Goal: Information Seeking & Learning: Learn about a topic

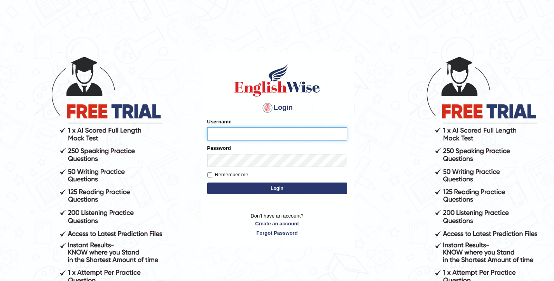
type input "elhamdavoodi"
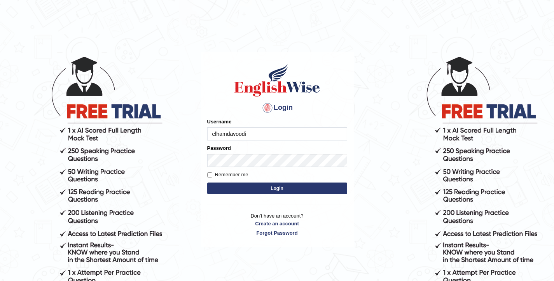
click at [308, 188] on button "Login" at bounding box center [277, 188] width 140 height 12
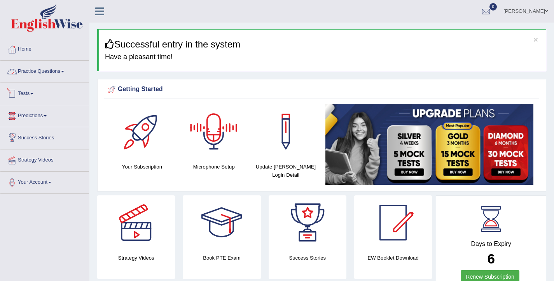
click at [35, 74] on link "Practice Questions" at bounding box center [44, 70] width 89 height 19
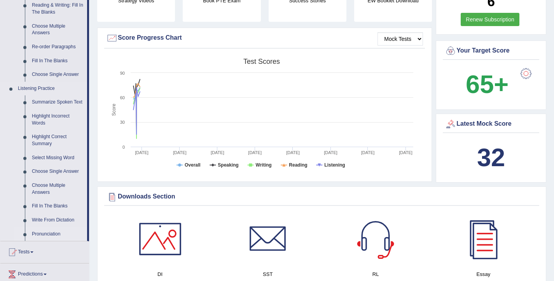
scroll to position [259, 0]
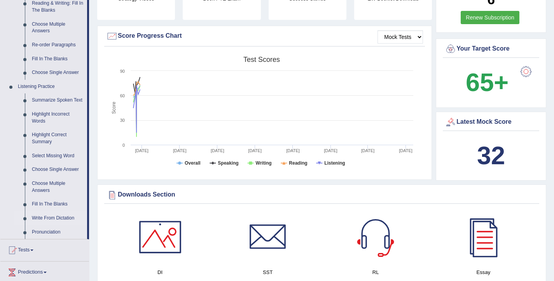
click at [48, 225] on link "Write From Dictation" at bounding box center [57, 218] width 59 height 14
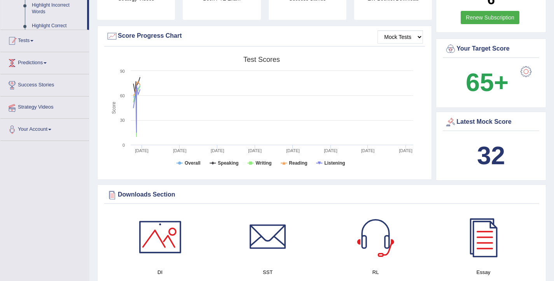
scroll to position [112, 0]
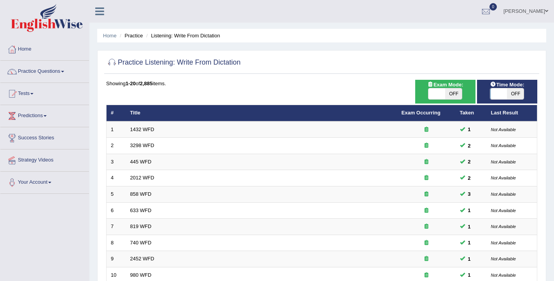
click at [496, 91] on span at bounding box center [499, 93] width 17 height 11
checkbox input "true"
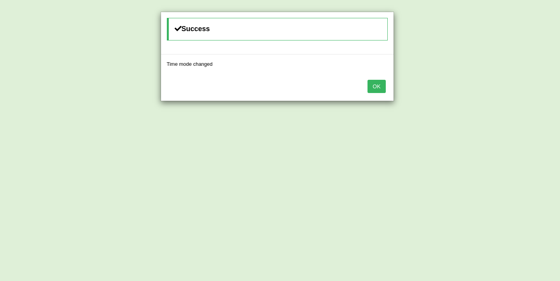
click at [376, 83] on button "OK" at bounding box center [377, 86] width 18 height 13
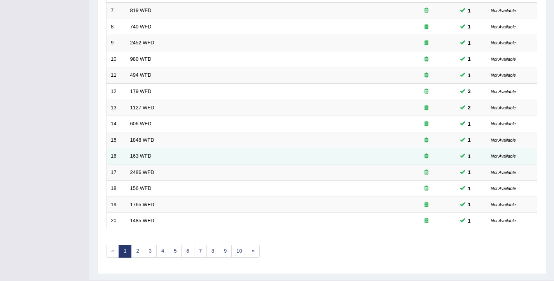
scroll to position [234, 0]
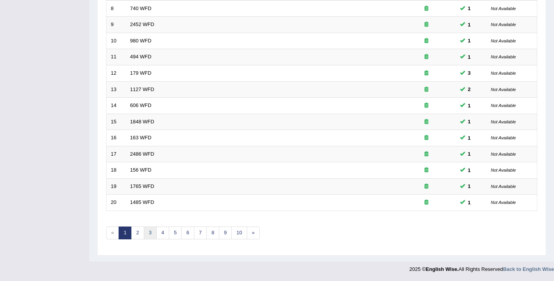
click at [148, 236] on link "3" at bounding box center [150, 232] width 13 height 13
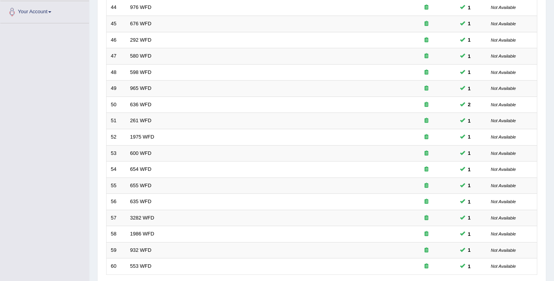
scroll to position [234, 0]
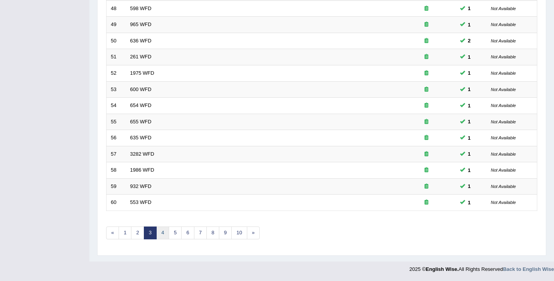
click at [166, 237] on link "4" at bounding box center [162, 232] width 13 height 13
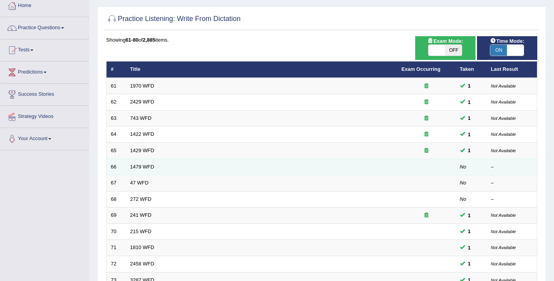
scroll to position [43, 0]
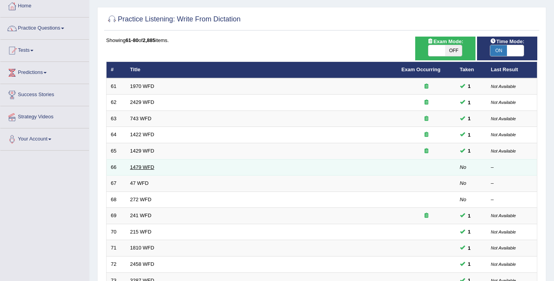
click at [135, 170] on link "1479 WFD" at bounding box center [142, 167] width 24 height 6
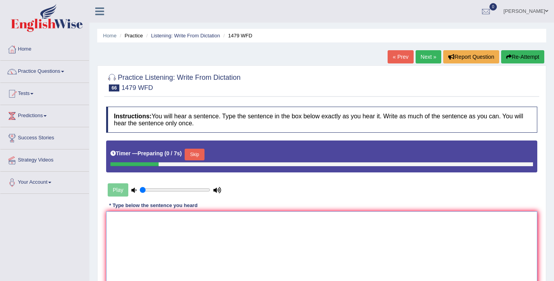
click at [173, 231] on textarea at bounding box center [321, 248] width 431 height 75
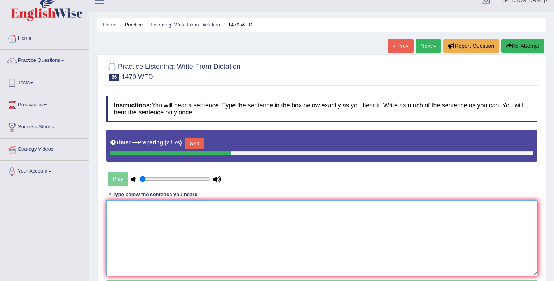
scroll to position [44, 0]
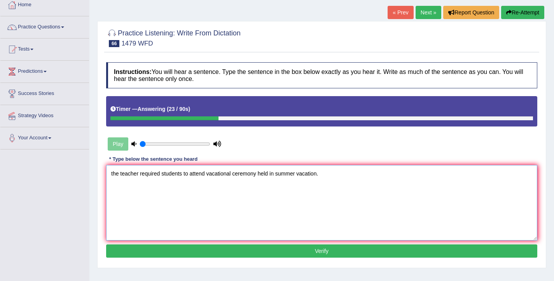
click at [112, 175] on textarea "the teacher required students to attend vacational ceremony held in summer vaca…" at bounding box center [321, 202] width 431 height 75
click at [163, 175] on textarea "The teacher required students to attend vacational ceremony held in summer vaca…" at bounding box center [321, 202] width 431 height 75
click at [218, 177] on textarea "The teacher required the students to attend vacational ceremony held in summer …" at bounding box center [321, 202] width 431 height 75
click at [283, 178] on textarea "The teacher required the students to attend a the vacational ceremony held in s…" at bounding box center [321, 202] width 431 height 75
click at [302, 175] on textarea "The teacher required the students to attend a the vacational ceremony held in s…" at bounding box center [321, 202] width 431 height 75
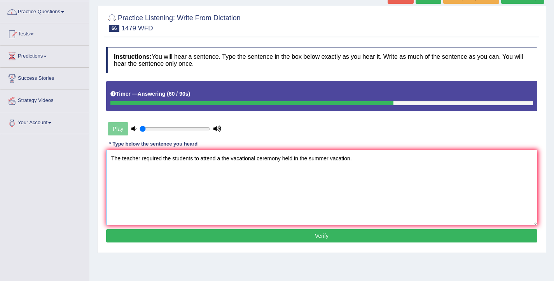
scroll to position [61, 0]
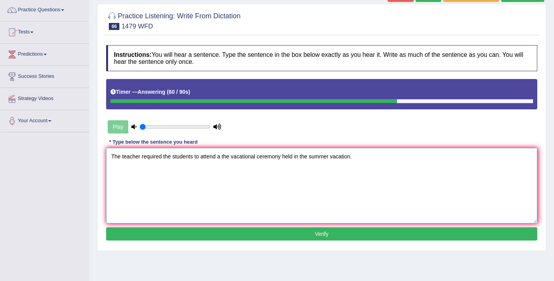
type textarea "The teacher required the students to attend a the vacational ceremony held in t…"
click at [291, 235] on button "Verify" at bounding box center [321, 233] width 431 height 13
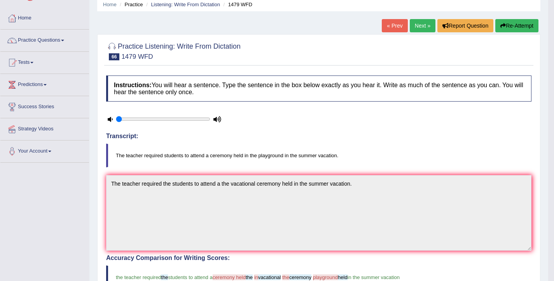
scroll to position [29, 0]
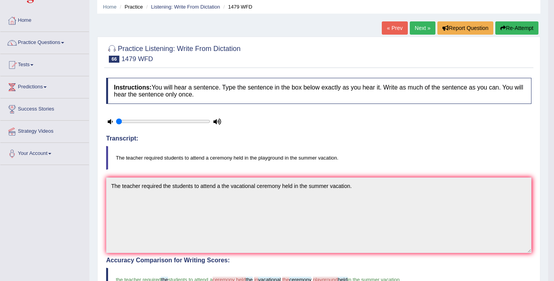
click at [509, 25] on button "Re-Attempt" at bounding box center [517, 27] width 43 height 13
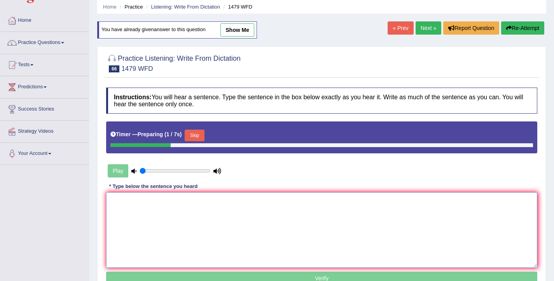
click at [211, 225] on textarea at bounding box center [321, 229] width 431 height 75
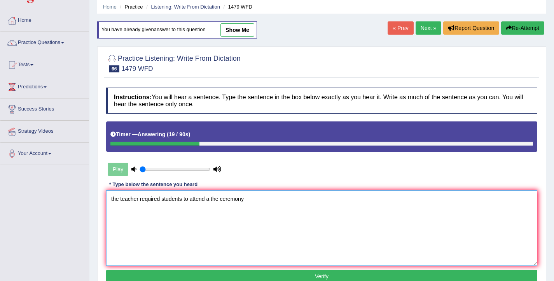
click at [222, 201] on textarea "the teacher required students to attend a the ceremony" at bounding box center [321, 227] width 431 height 75
click at [280, 201] on textarea "the teacher required students to attend a the vacational ceremony" at bounding box center [321, 227] width 431 height 75
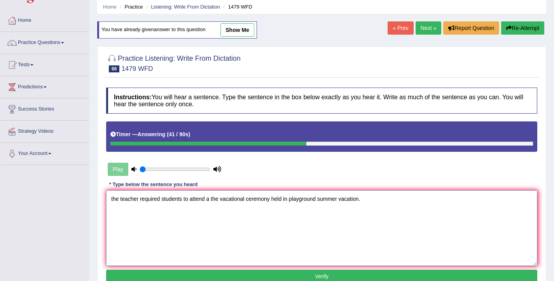
click at [112, 198] on textarea "the teacher required students to attend a the vacational ceremony held in playg…" at bounding box center [321, 227] width 431 height 75
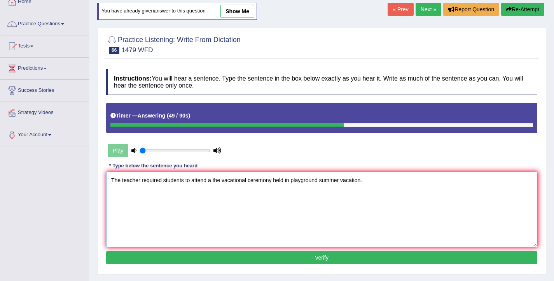
scroll to position [54, 0]
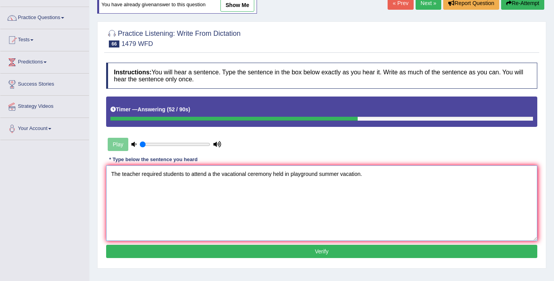
type textarea "The teacher required students to attend a the vacational ceremony held in playg…"
click at [292, 254] on button "Verify" at bounding box center [321, 251] width 431 height 13
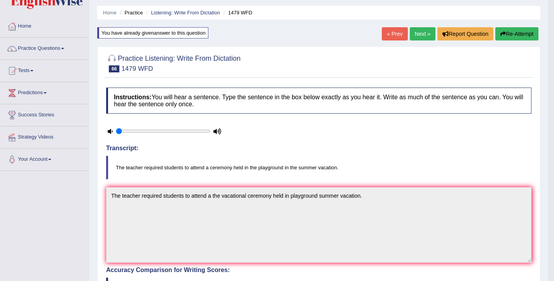
scroll to position [22, 0]
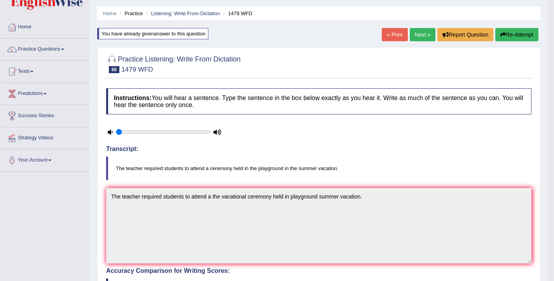
click at [422, 38] on link "Next »" at bounding box center [423, 34] width 26 height 13
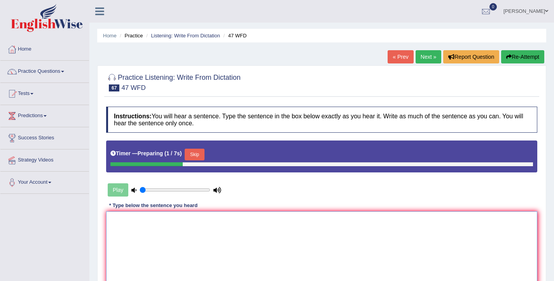
click at [240, 261] on textarea at bounding box center [321, 248] width 431 height 75
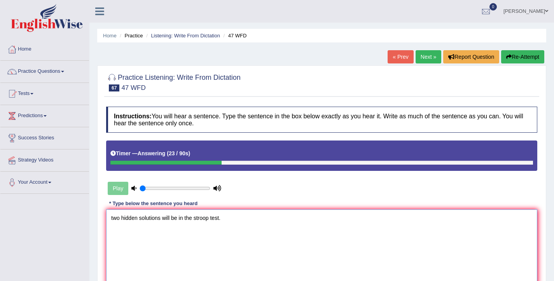
click at [113, 218] on textarea "two hidden solutions will be in the stroop test." at bounding box center [321, 246] width 431 height 75
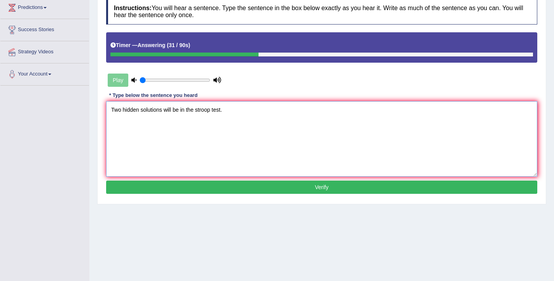
scroll to position [110, 0]
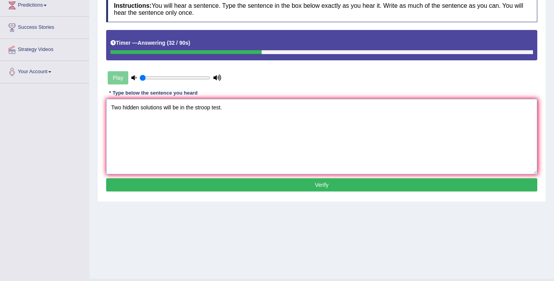
type textarea "Two hidden solutions will be in the stroop test."
click at [234, 188] on button "Verify" at bounding box center [321, 184] width 431 height 13
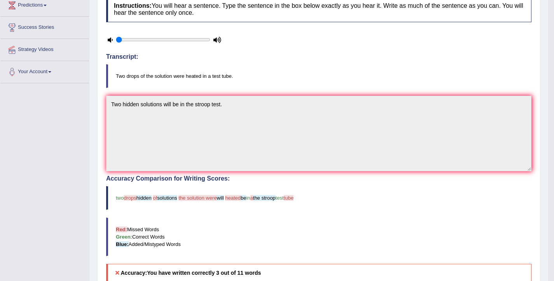
click at [110, 41] on icon at bounding box center [110, 39] width 5 height 5
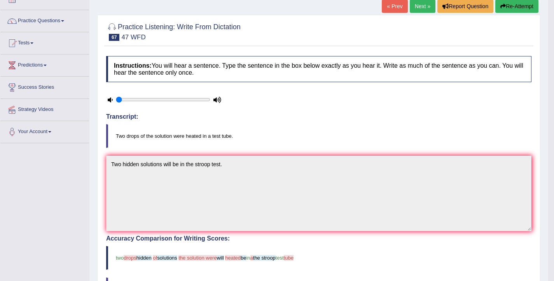
scroll to position [0, 0]
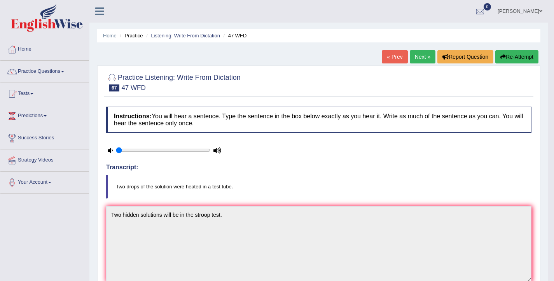
click at [505, 63] on div "« Prev Next » Report Question Re-Attempt" at bounding box center [461, 57] width 159 height 15
click at [506, 56] on button "Re-Attempt" at bounding box center [517, 56] width 43 height 13
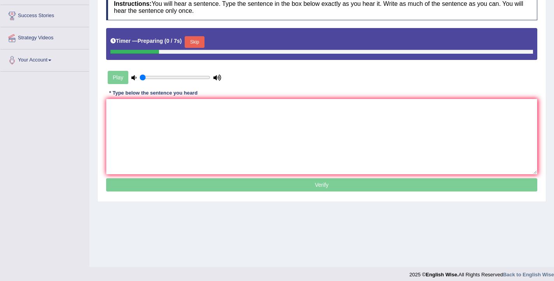
scroll to position [128, 0]
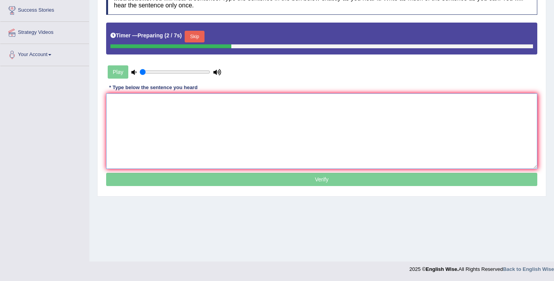
click at [281, 134] on textarea at bounding box center [321, 130] width 431 height 75
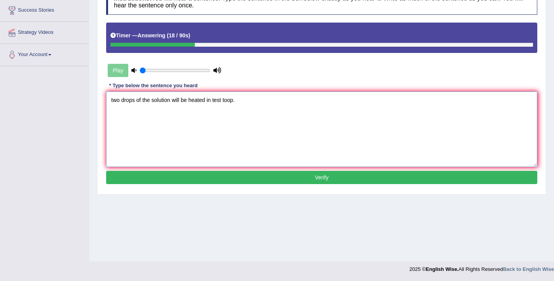
click at [112, 102] on textarea "two drops of the solution will be heated in test toop." at bounding box center [321, 128] width 431 height 75
type textarea "Two drops of the solution will be heated in test toop."
click at [235, 181] on button "Verify" at bounding box center [321, 177] width 431 height 13
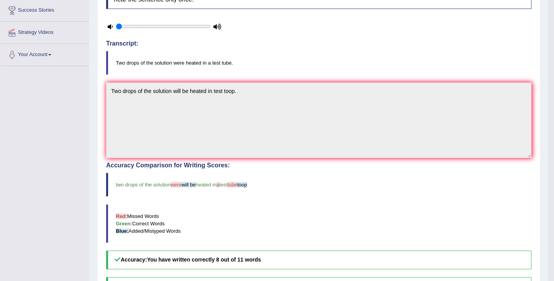
drag, startPoint x: 238, startPoint y: 66, endPoint x: 168, endPoint y: 64, distance: 70.0
click at [168, 64] on blockquote "Two drops of the solution were heated in a test tube." at bounding box center [319, 63] width 426 height 24
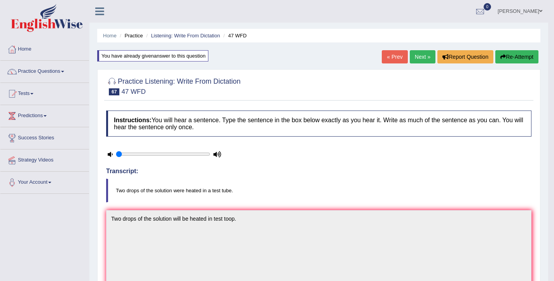
click at [522, 61] on button "Re-Attempt" at bounding box center [517, 56] width 43 height 13
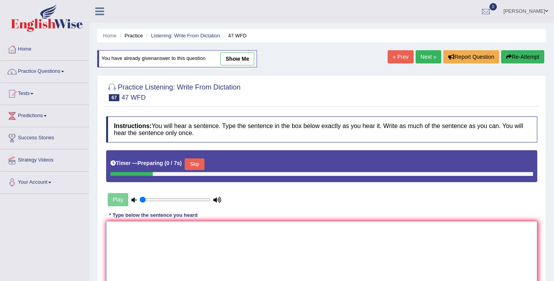
click at [229, 250] on textarea at bounding box center [321, 258] width 431 height 75
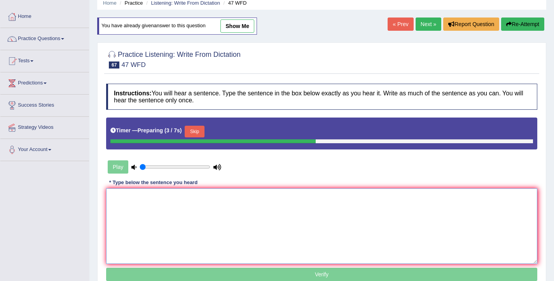
scroll to position [35, 0]
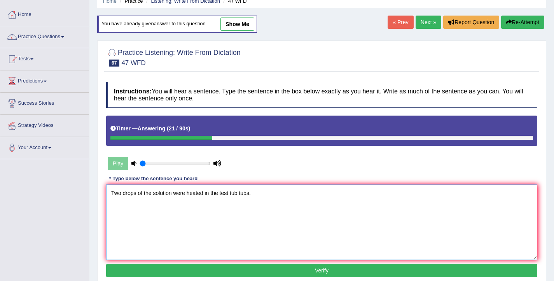
type textarea "Two drops of the solution were heated in the test tub tubs."
click at [230, 270] on button "Verify" at bounding box center [321, 270] width 431 height 13
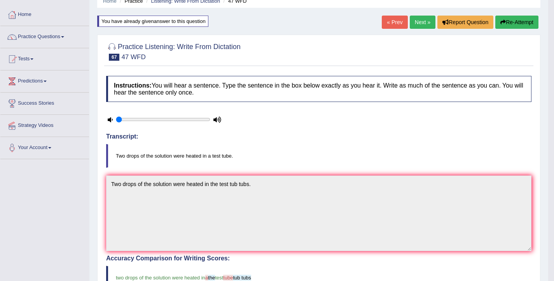
click at [527, 21] on button "Re-Attempt" at bounding box center [517, 22] width 43 height 13
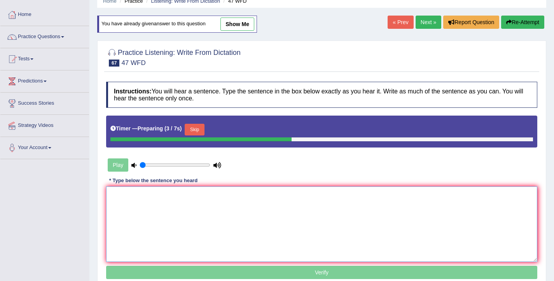
click at [259, 204] on textarea at bounding box center [321, 223] width 431 height 75
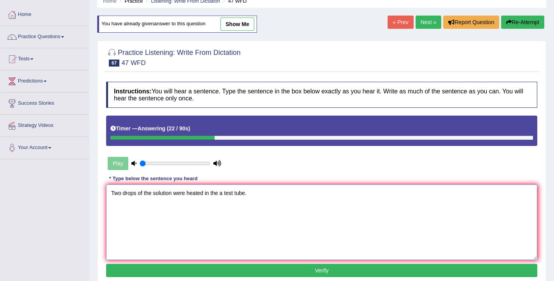
type textarea "Two drops of the solution were heated in the a test tube."
click at [249, 269] on button "Verify" at bounding box center [321, 270] width 431 height 13
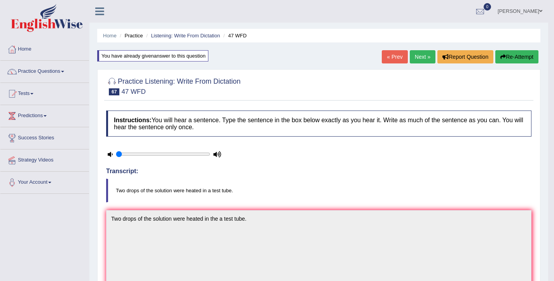
click at [417, 61] on link "Next »" at bounding box center [423, 56] width 26 height 13
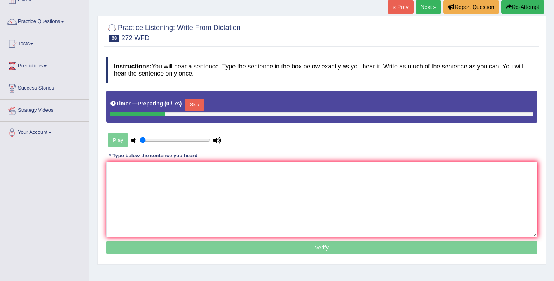
scroll to position [63, 0]
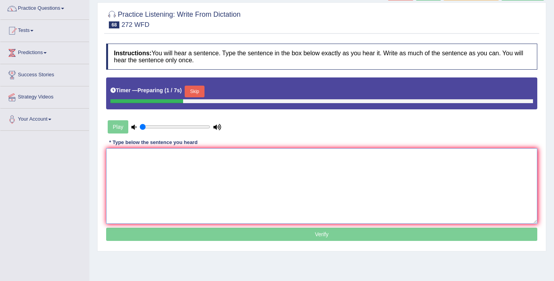
click at [267, 173] on textarea at bounding box center [321, 185] width 431 height 75
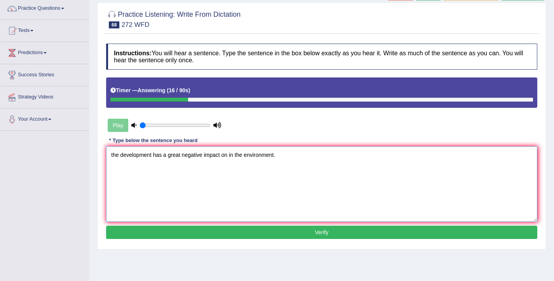
click at [113, 156] on textarea "the development has a great negative impact on in the environment." at bounding box center [321, 183] width 431 height 75
type textarea "The development has a great negative impact on in the environment."
click at [242, 233] on button "Verify" at bounding box center [321, 232] width 431 height 13
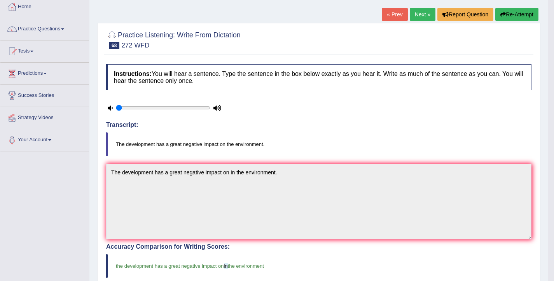
scroll to position [0, 0]
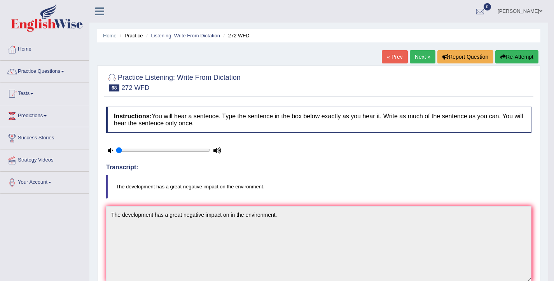
click at [193, 33] on link "Listening: Write From Dictation" at bounding box center [185, 36] width 69 height 6
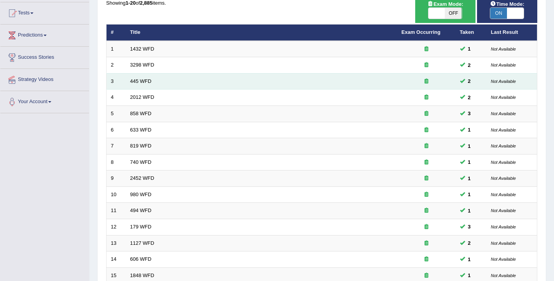
scroll to position [234, 0]
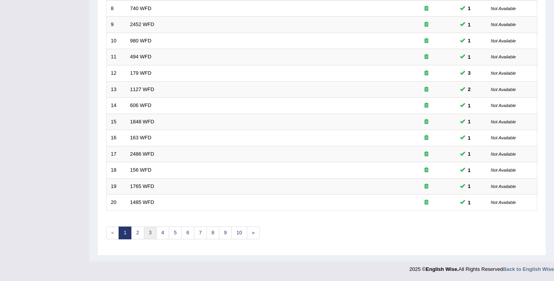
click at [151, 233] on link "3" at bounding box center [150, 232] width 13 height 13
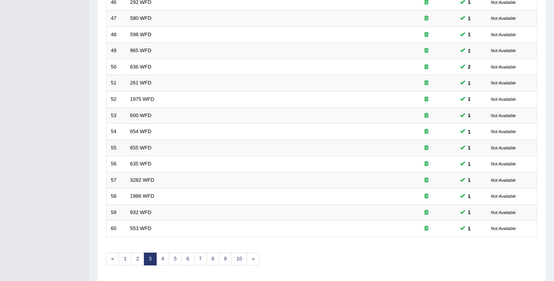
scroll to position [208, 0]
click at [165, 261] on link "4" at bounding box center [162, 258] width 13 height 13
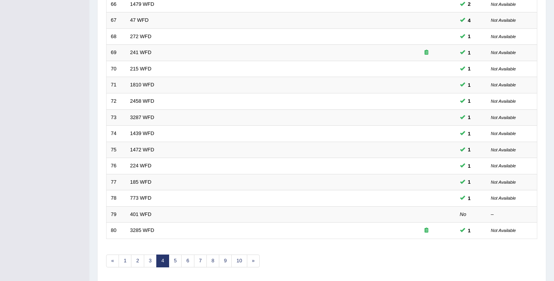
scroll to position [234, 0]
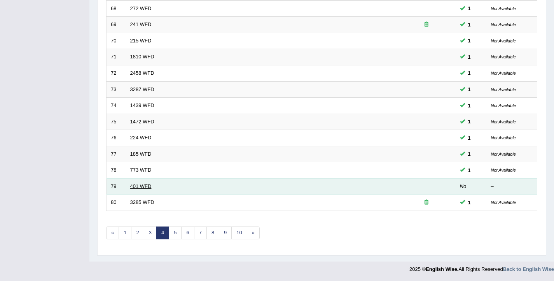
click at [146, 188] on link "401 WFD" at bounding box center [140, 186] width 21 height 6
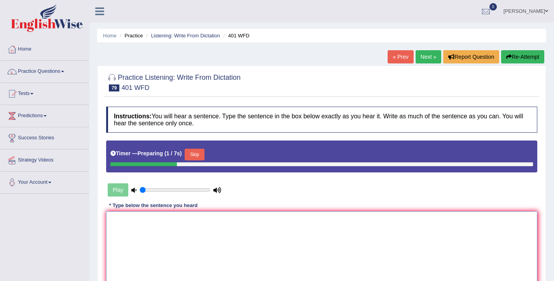
click at [142, 228] on textarea at bounding box center [321, 248] width 431 height 75
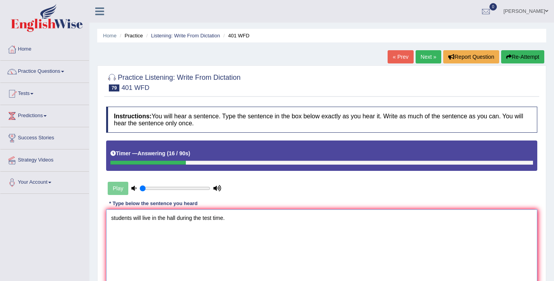
click at [114, 219] on textarea "students will live in the hall during the test time." at bounding box center [321, 246] width 431 height 75
click at [143, 219] on textarea "Students will live in the hall during the test time." at bounding box center [321, 246] width 431 height 75
click at [196, 219] on textarea "Students will were living live in the hall during the test time." at bounding box center [321, 246] width 431 height 75
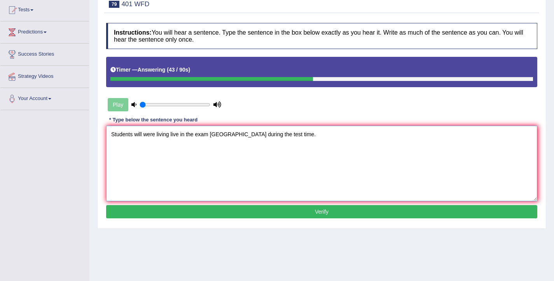
scroll to position [86, 0]
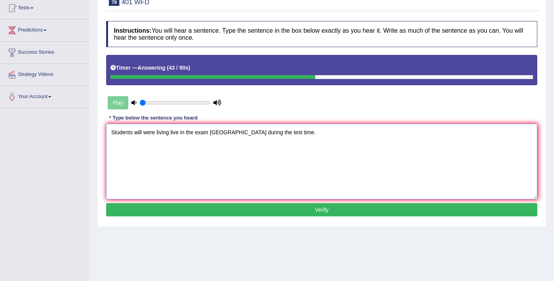
type textarea "Students will were living live in the exam university hall during the test time."
click at [287, 209] on button "Verify" at bounding box center [321, 209] width 431 height 13
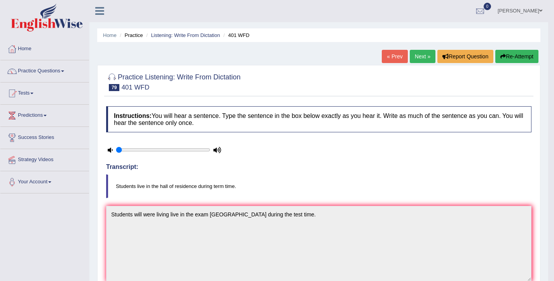
scroll to position [0, 0]
click at [507, 62] on button "Re-Attempt" at bounding box center [517, 56] width 43 height 13
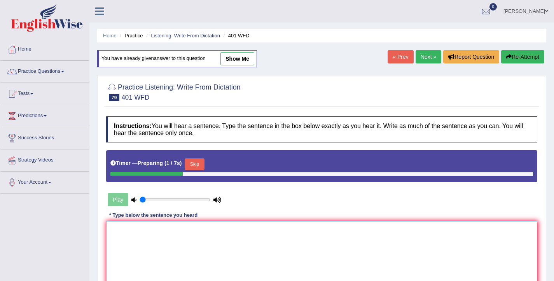
click at [232, 258] on textarea at bounding box center [321, 258] width 431 height 75
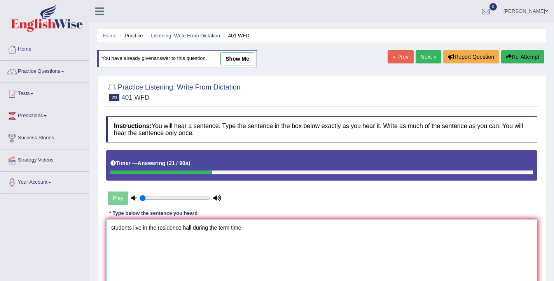
click at [113, 229] on textarea "students live in the residence hall during the term time." at bounding box center [321, 256] width 431 height 75
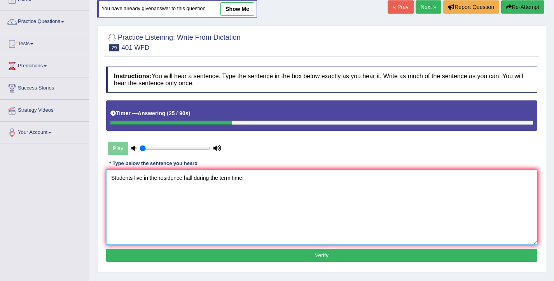
scroll to position [50, 0]
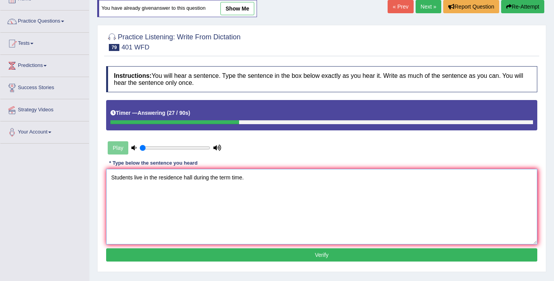
type textarea "Students live in the residence hall during the term time."
click at [281, 256] on button "Verify" at bounding box center [321, 254] width 431 height 13
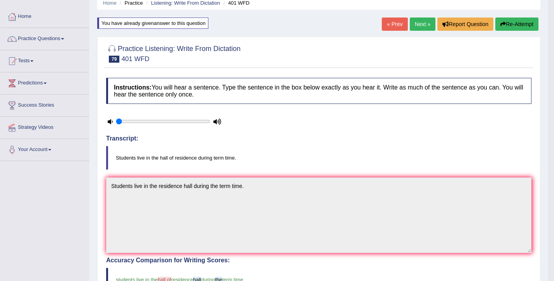
scroll to position [0, 0]
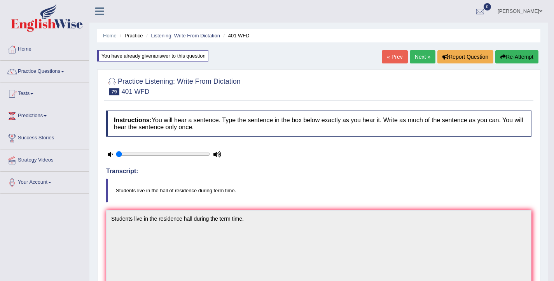
click at [522, 58] on button "Re-Attempt" at bounding box center [517, 56] width 43 height 13
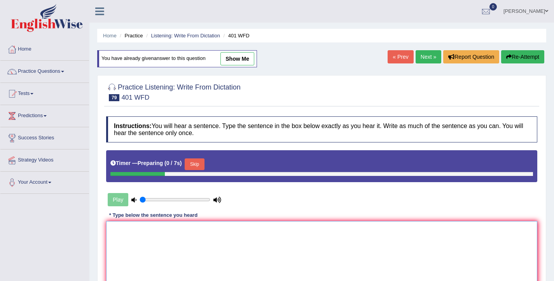
click at [179, 242] on textarea at bounding box center [321, 258] width 431 height 75
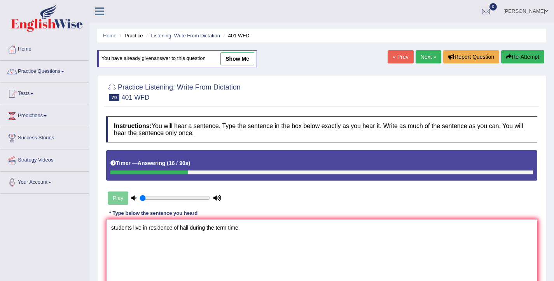
click at [114, 228] on textarea "students live in residence of hall during the term time." at bounding box center [321, 256] width 431 height 75
click at [191, 229] on textarea "Students live in residence of hall during the term time." at bounding box center [321, 256] width 431 height 75
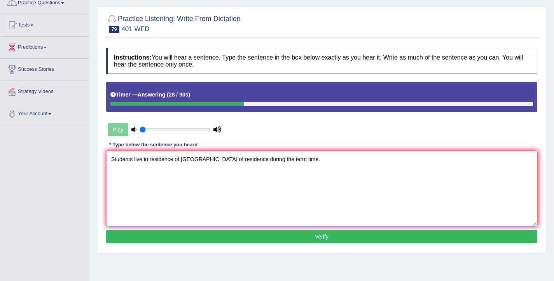
scroll to position [70, 0]
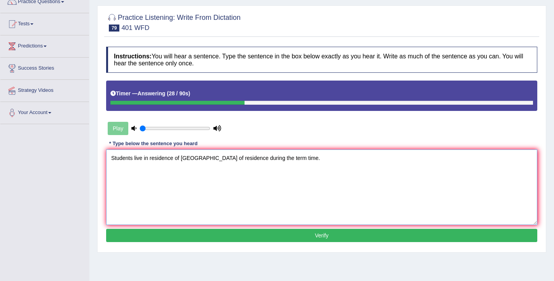
type textarea "Students live in residence of hall hall of residence during the term time."
click at [263, 244] on div "Instructions: You will hear a sentence. Type the sentence in the box below exac…" at bounding box center [321, 145] width 435 height 205
click at [263, 240] on button "Verify" at bounding box center [321, 235] width 431 height 13
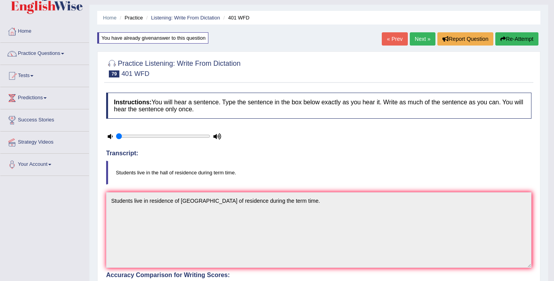
scroll to position [16, 0]
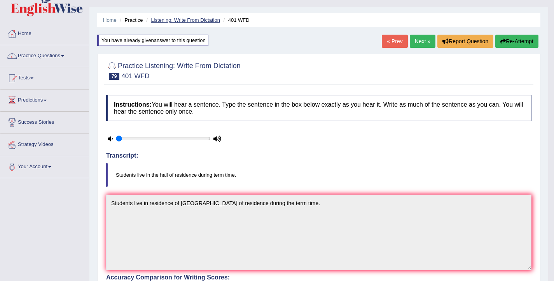
click at [205, 18] on link "Listening: Write From Dictation" at bounding box center [185, 20] width 69 height 6
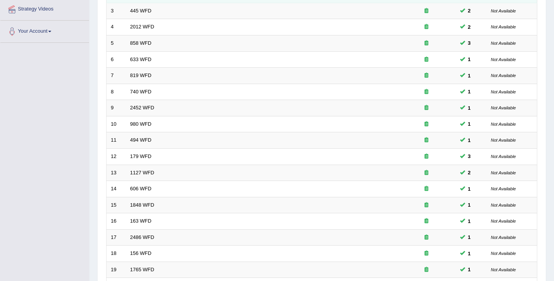
scroll to position [234, 0]
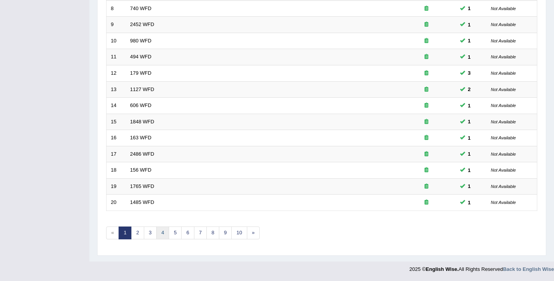
click at [164, 233] on link "4" at bounding box center [162, 232] width 13 height 13
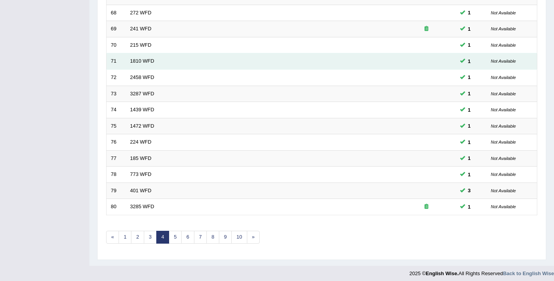
scroll to position [234, 0]
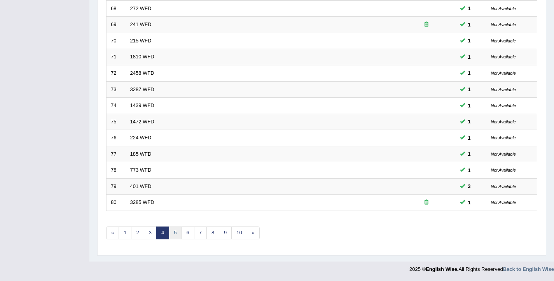
click at [173, 236] on link "5" at bounding box center [175, 232] width 13 height 13
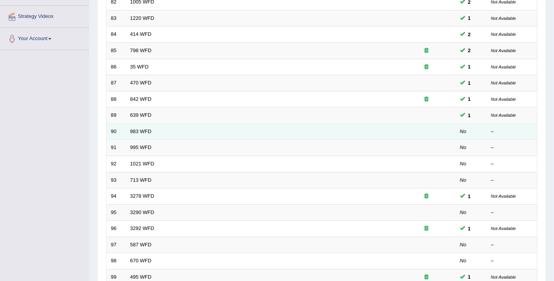
scroll to position [141, 0]
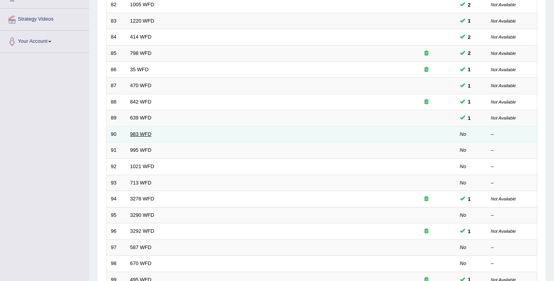
click at [144, 133] on link "983 WFD" at bounding box center [140, 134] width 21 height 6
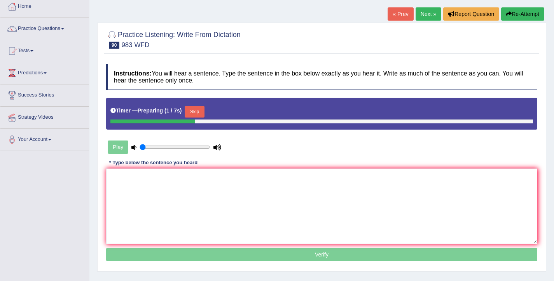
scroll to position [73, 0]
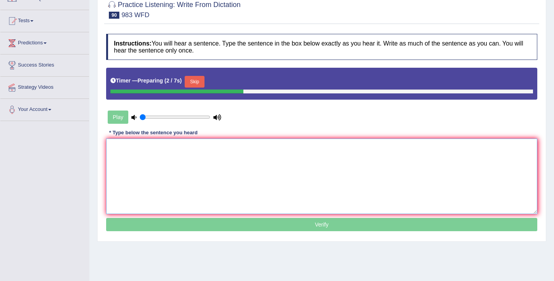
click at [170, 159] on textarea at bounding box center [321, 175] width 431 height 75
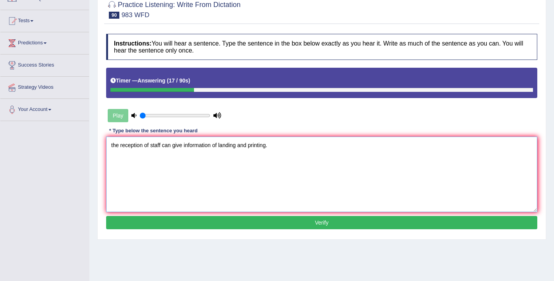
click at [112, 146] on textarea "the reception of staff can give information of landing and printing." at bounding box center [321, 174] width 431 height 75
click at [164, 146] on textarea "The reception of staff can give information of landing and printing." at bounding box center [321, 174] width 431 height 75
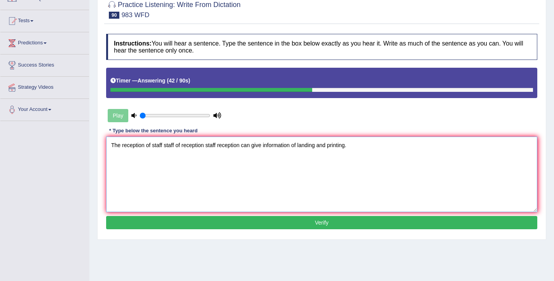
click at [295, 145] on textarea "The reception of staff staff of reception staff reception can give information …" at bounding box center [321, 174] width 431 height 75
click at [315, 146] on textarea "The reception of staff staff of reception staff reception can give information …" at bounding box center [321, 174] width 431 height 75
click at [344, 145] on textarea "The reception of staff staff of reception staff reception can give information …" at bounding box center [321, 174] width 431 height 75
click at [396, 147] on textarea "The reception of staff staff of reception staff reception can give information …" at bounding box center [321, 174] width 431 height 75
type textarea "The reception of staff staff of reception staff reception can give information …"
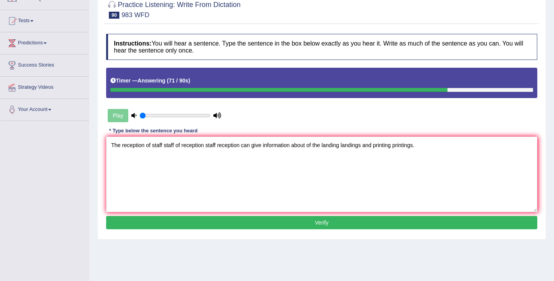
click at [347, 223] on button "Verify" at bounding box center [321, 222] width 431 height 13
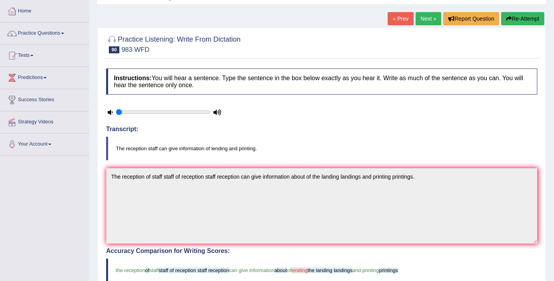
scroll to position [36, 0]
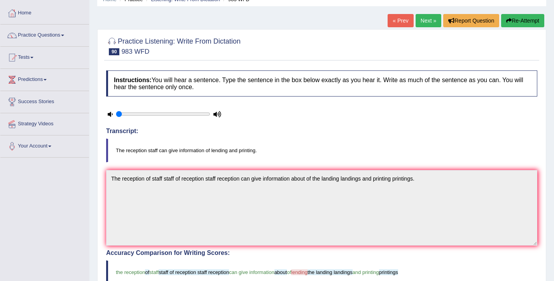
click at [426, 21] on link "Next »" at bounding box center [429, 20] width 26 height 13
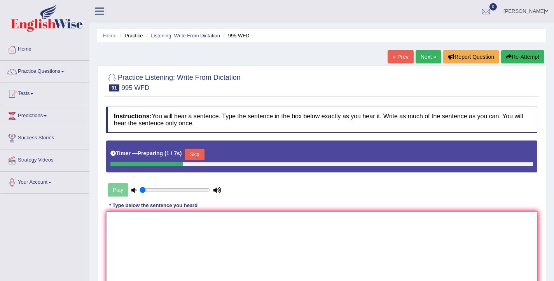
click at [274, 230] on textarea at bounding box center [321, 248] width 431 height 75
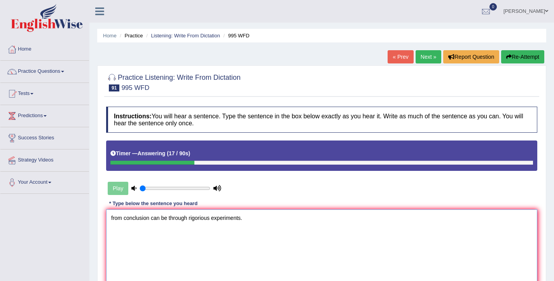
click at [113, 219] on textarea "from conclusion can be through rigorious experiments." at bounding box center [321, 246] width 431 height 75
click at [124, 219] on textarea "From conclusion can be through rigorious experiments." at bounding box center [321, 246] width 431 height 75
click at [161, 219] on textarea "From the conclusion can be through rigorious experiments." at bounding box center [321, 246] width 431 height 75
click at [229, 220] on textarea "From the conclusion conclusions can be through rigorious experiments." at bounding box center [321, 246] width 431 height 75
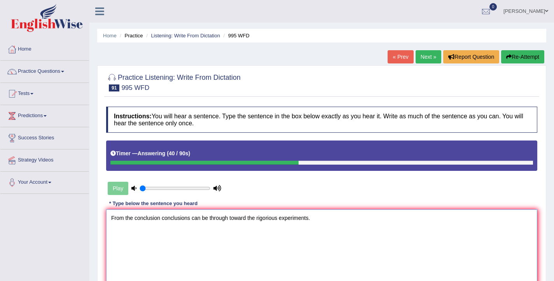
click at [311, 219] on textarea "From the conclusion conclusions can be through toward the rigorious experiments." at bounding box center [321, 246] width 431 height 75
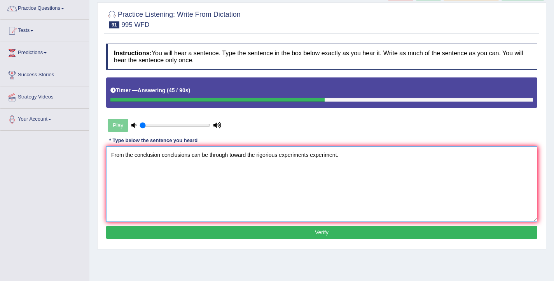
scroll to position [63, 0]
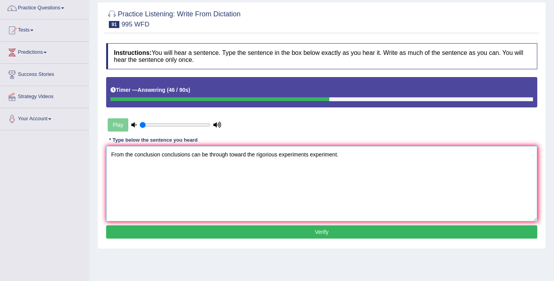
type textarea "From the conclusion conclusions can be through toward the rigorious experiments…"
click at [342, 234] on button "Verify" at bounding box center [321, 231] width 431 height 13
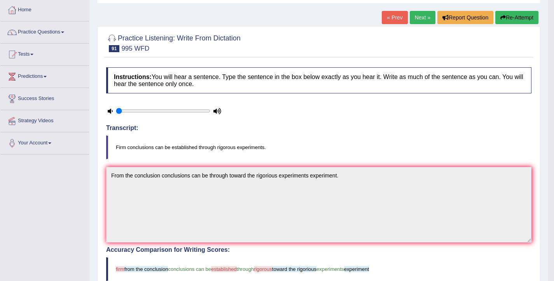
scroll to position [0, 0]
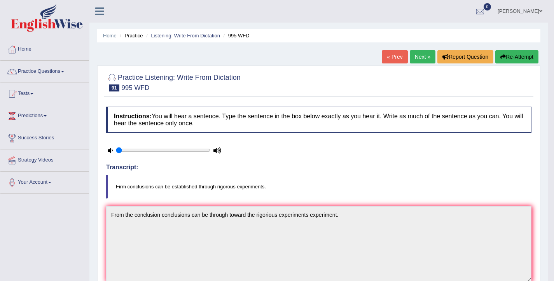
click at [510, 61] on button "Re-Attempt" at bounding box center [517, 56] width 43 height 13
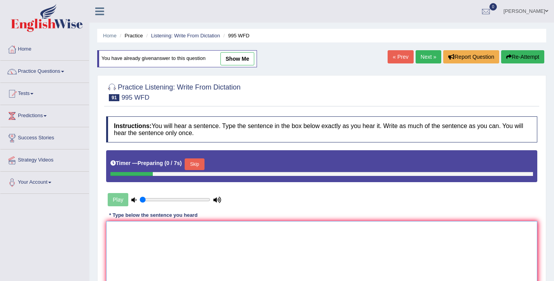
click at [196, 240] on textarea at bounding box center [321, 258] width 431 height 75
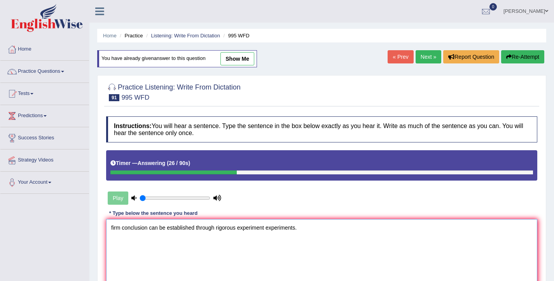
click at [112, 228] on textarea "firm conclusion can be established through rigorous experiment experiments." at bounding box center [321, 256] width 431 height 75
click at [149, 228] on textarea "Firm conclusion can be established through rigorous experiment experiments." at bounding box center [321, 256] width 431 height 75
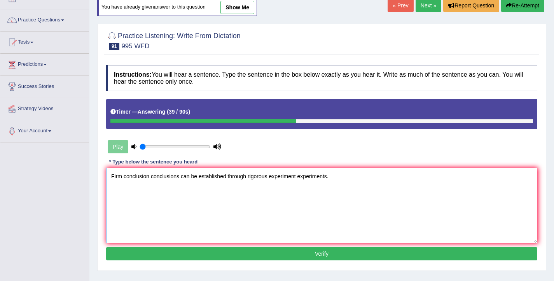
scroll to position [53, 0]
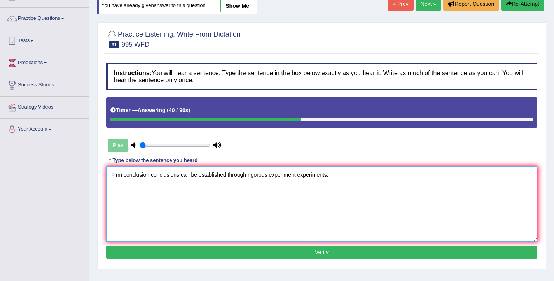
type textarea "Firm conclusion conclusions can be established through rigorous experiment expe…"
click at [279, 256] on button "Verify" at bounding box center [321, 251] width 431 height 13
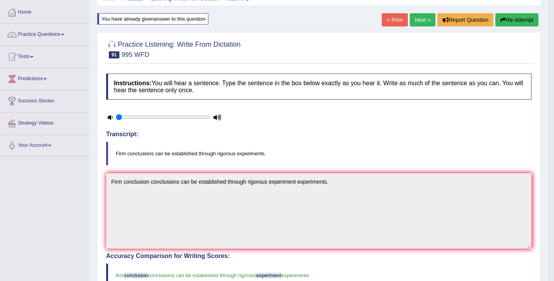
scroll to position [0, 0]
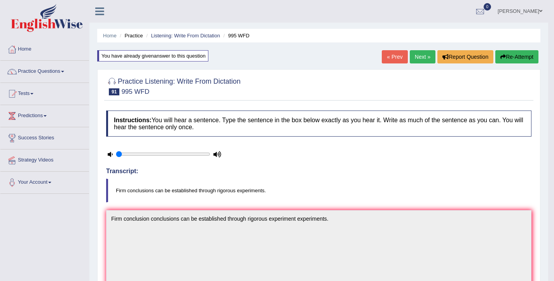
click at [416, 56] on link "Next »" at bounding box center [423, 56] width 26 height 13
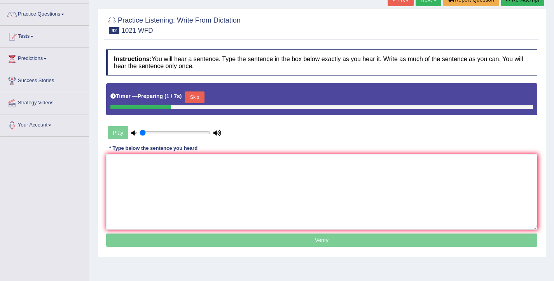
scroll to position [72, 0]
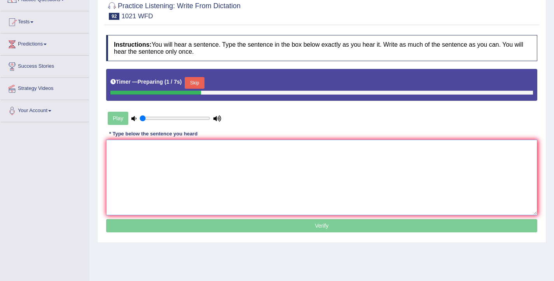
click at [244, 180] on textarea at bounding box center [321, 177] width 431 height 75
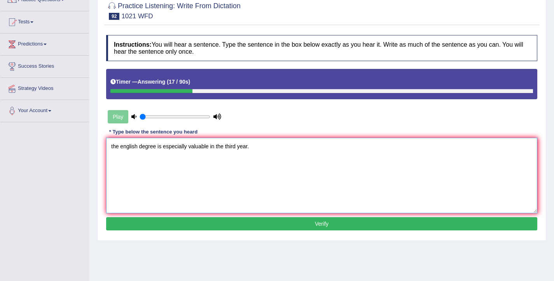
click at [112, 148] on textarea "the english degree is especially valuable in the third year." at bounding box center [321, 175] width 431 height 75
click at [114, 149] on textarea "the english degree is especially valuable in the third year." at bounding box center [321, 175] width 431 height 75
click at [122, 147] on textarea "The english degree is especially valuable in the third year." at bounding box center [321, 175] width 431 height 75
click at [184, 147] on textarea "The English english degree is especially valuable in the third year." at bounding box center [321, 175] width 431 height 75
click at [254, 149] on textarea "The English english degree is specially especially valuable in the third year." at bounding box center [321, 175] width 431 height 75
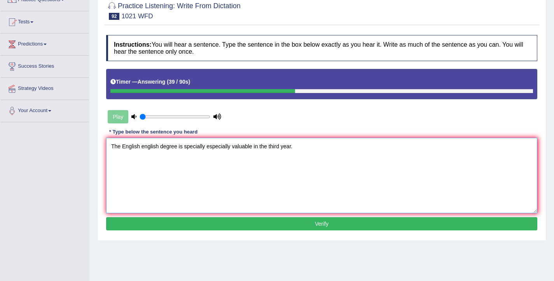
click at [253, 148] on textarea "The English english degree is specially especially valuable in the third year." at bounding box center [321, 175] width 431 height 75
click at [266, 148] on textarea "The English english degree is specially especially valuable on in the third yea…" at bounding box center [321, 175] width 431 height 75
type textarea "The English english degree is specially especially valuable on in during the th…"
click at [289, 223] on button "Verify" at bounding box center [321, 223] width 431 height 13
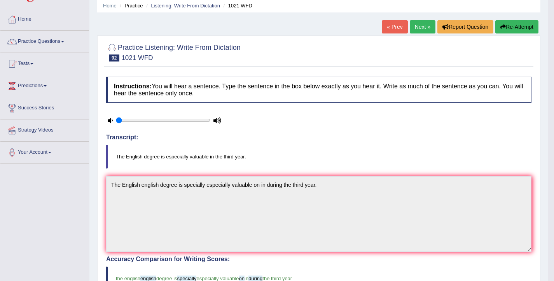
scroll to position [0, 0]
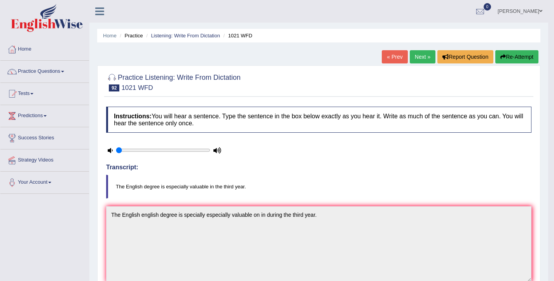
click at [418, 59] on link "Next »" at bounding box center [423, 56] width 26 height 13
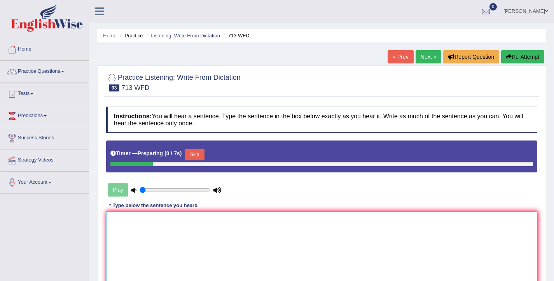
click at [201, 242] on textarea at bounding box center [321, 248] width 431 height 75
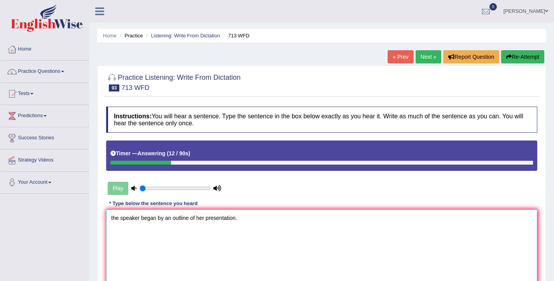
click at [112, 218] on textarea "the speaker began by an outline of her presentation." at bounding box center [321, 246] width 431 height 75
click at [165, 219] on textarea "The speaker began by an outline of her presentation." at bounding box center [321, 246] width 431 height 75
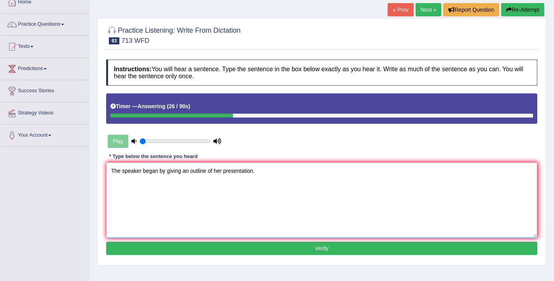
scroll to position [54, 0]
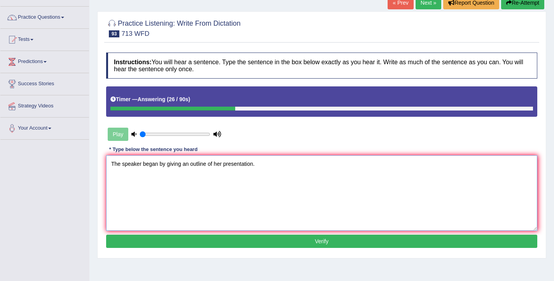
type textarea "The speaker began by giving an outline of her presentation."
click at [193, 243] on button "Verify" at bounding box center [321, 241] width 431 height 13
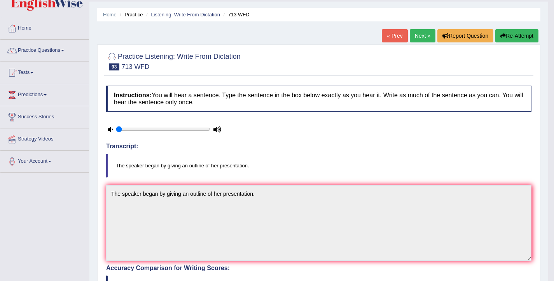
scroll to position [0, 0]
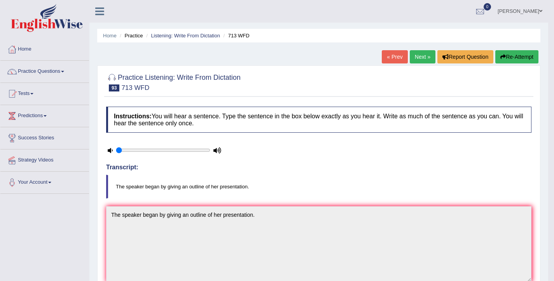
click at [420, 58] on link "Next »" at bounding box center [423, 56] width 26 height 13
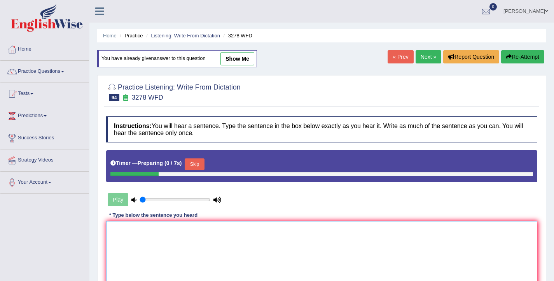
click at [236, 240] on textarea at bounding box center [321, 258] width 431 height 75
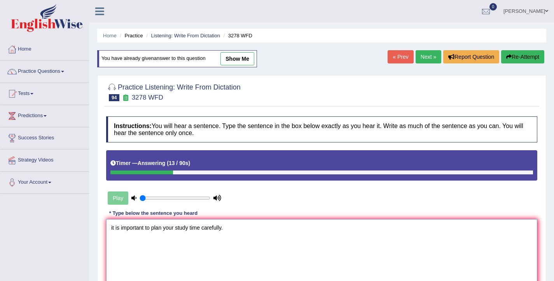
click at [112, 230] on textarea "it is important to plan your study time carefully." at bounding box center [321, 256] width 431 height 75
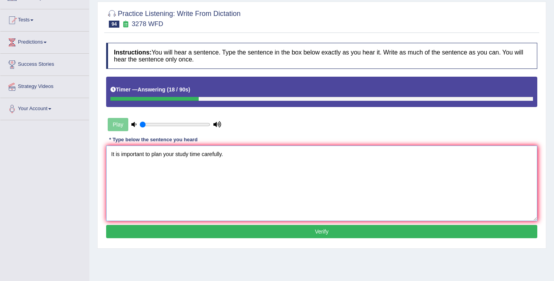
scroll to position [75, 0]
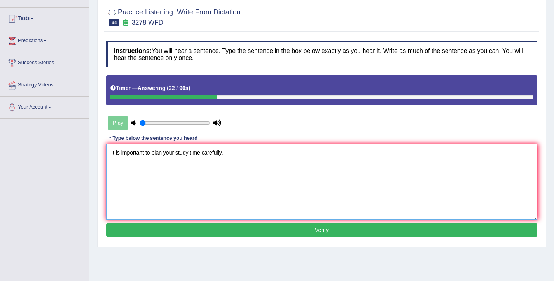
type textarea "It is important to plan your study time carefully."
click at [193, 232] on button "Verify" at bounding box center [321, 229] width 431 height 13
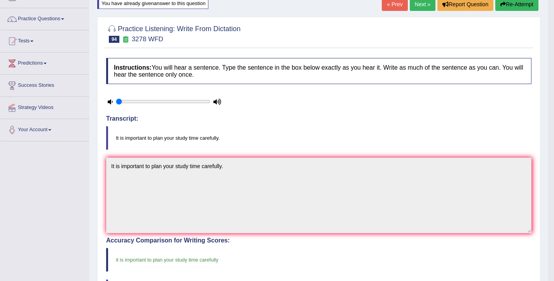
scroll to position [0, 0]
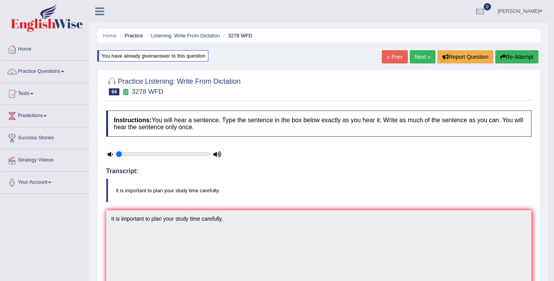
click at [416, 59] on link "Next »" at bounding box center [423, 56] width 26 height 13
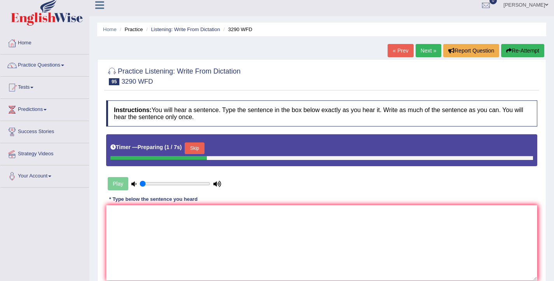
scroll to position [7, 0]
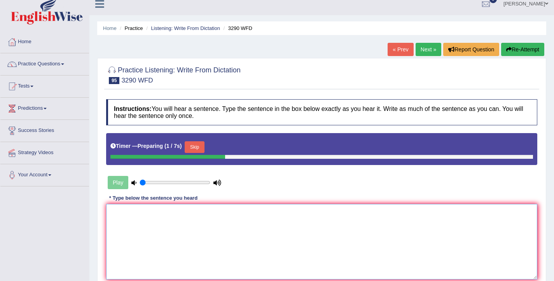
click at [203, 223] on textarea at bounding box center [321, 241] width 431 height 75
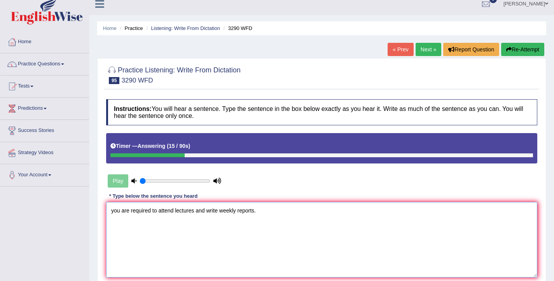
click at [114, 210] on textarea "you are required to attend lectures and write weekly reports." at bounding box center [321, 239] width 431 height 75
click at [175, 212] on textarea "You are required to attend lectures and write weekly reports." at bounding box center [321, 239] width 431 height 75
click at [263, 211] on textarea "You are required to attend the lecture lectures and write weekly reports." at bounding box center [321, 239] width 431 height 75
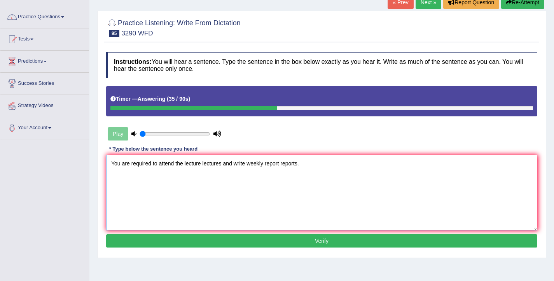
scroll to position [55, 0]
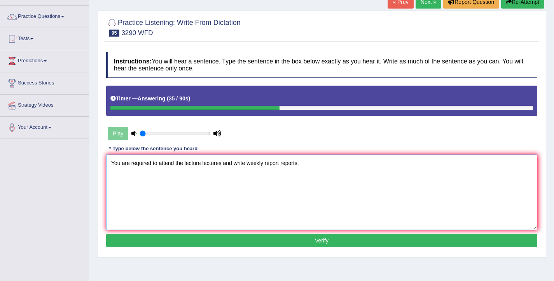
type textarea "You are required to attend the lecture lectures and write weekly report reports."
click at [282, 240] on button "Verify" at bounding box center [321, 240] width 431 height 13
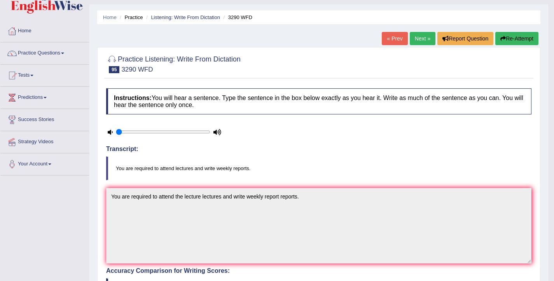
scroll to position [0, 0]
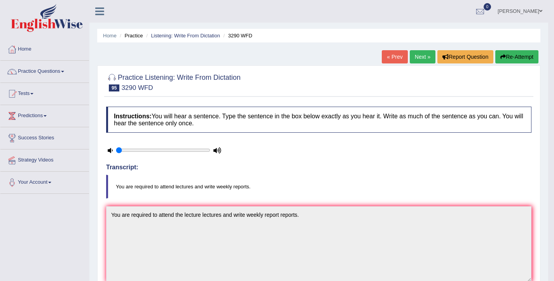
click at [424, 57] on link "Next »" at bounding box center [423, 56] width 26 height 13
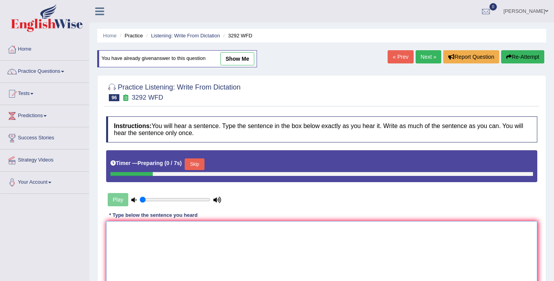
click at [233, 241] on textarea at bounding box center [321, 258] width 431 height 75
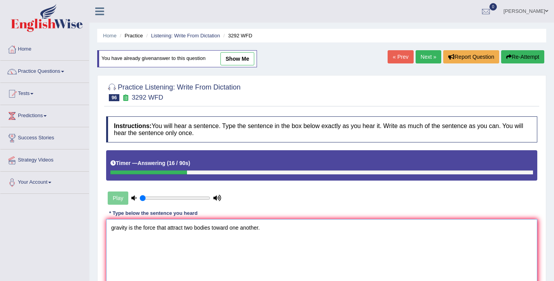
click at [114, 228] on textarea "gravity is the force that attract two bodies toward one another." at bounding box center [321, 256] width 431 height 75
click at [185, 229] on textarea "Gravity is the force that attract two bodies toward one another." at bounding box center [321, 256] width 431 height 75
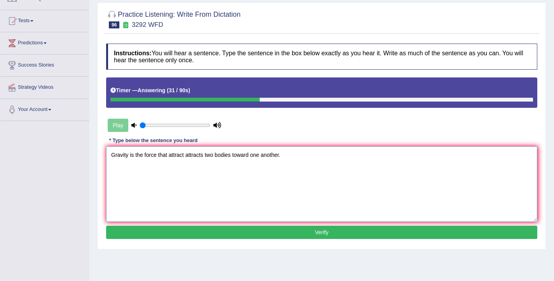
scroll to position [74, 0]
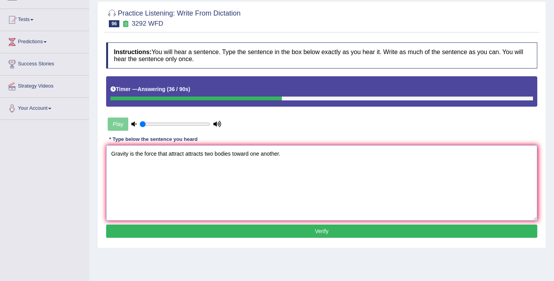
type textarea "Gravity is the force that attract attracts two bodies toward one another."
click at [257, 233] on button "Verify" at bounding box center [321, 230] width 431 height 13
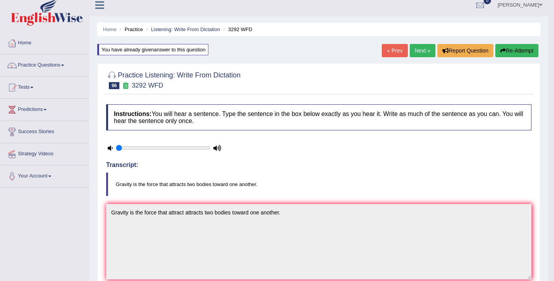
scroll to position [0, 0]
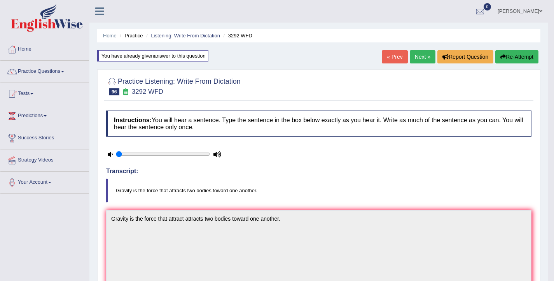
click at [421, 54] on link "Next »" at bounding box center [423, 56] width 26 height 13
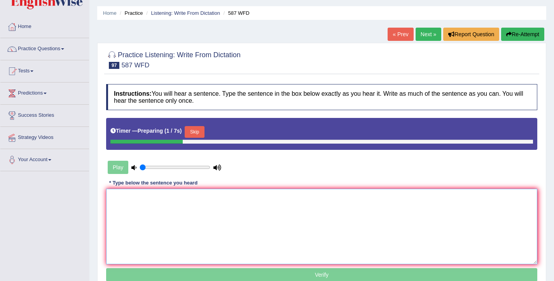
scroll to position [24, 0]
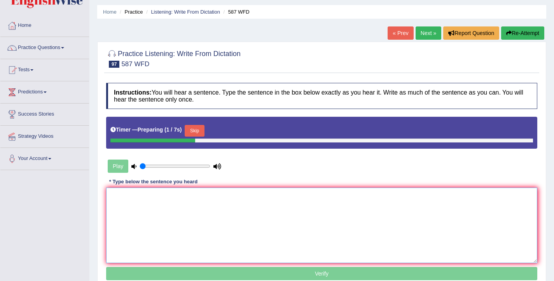
click at [244, 227] on textarea at bounding box center [321, 224] width 431 height 75
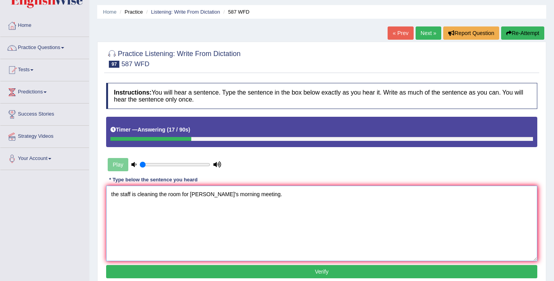
click at [112, 194] on textarea "the staff is cleaning the room for [PERSON_NAME]'s morning meeting." at bounding box center [321, 223] width 431 height 75
click at [160, 194] on textarea "The staff is cleaning the room for [PERSON_NAME]'s morning meeting." at bounding box center [321, 223] width 431 height 75
click at [139, 194] on textarea "The staff is cleaning the room for [PERSON_NAME]'s morning meeting." at bounding box center [321, 223] width 431 height 75
click at [171, 194] on textarea "The staff is has cleaning the room for [PERSON_NAME]'s morning meeting." at bounding box center [321, 223] width 431 height 75
click at [132, 194] on textarea "The staff is has cleaning been cleaning the room for tommorrow's morning meetin…" at bounding box center [321, 223] width 431 height 75
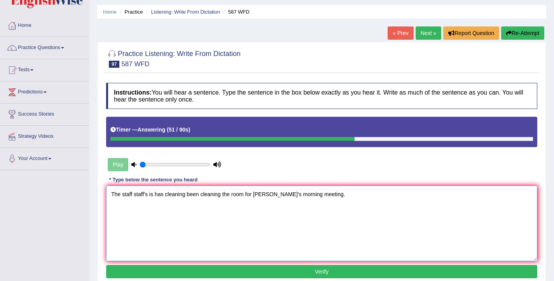
click at [254, 196] on textarea "The staff staff's is has cleaning been cleaning the room for [PERSON_NAME]'s mo…" at bounding box center [321, 223] width 431 height 75
click at [296, 195] on textarea "The staff staff's is has cleaning been cleaning the room for the tommorrow's mo…" at bounding box center [321, 223] width 431 height 75
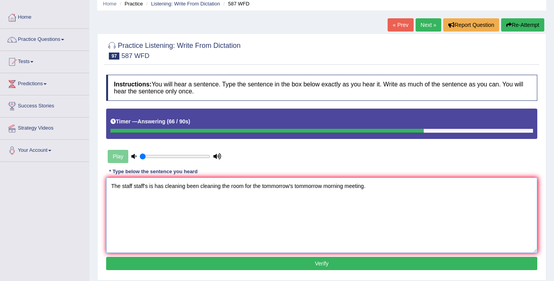
scroll to position [42, 0]
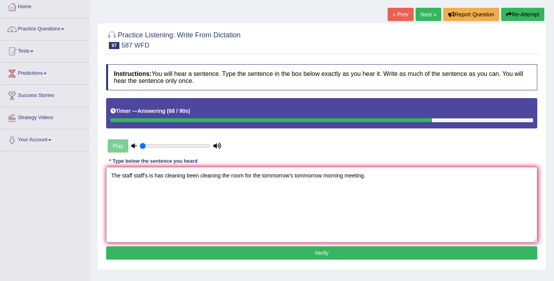
type textarea "The staff staff's is has cleaning been cleaning the room for the tommorrow's to…"
click at [310, 255] on button "Verify" at bounding box center [321, 252] width 431 height 13
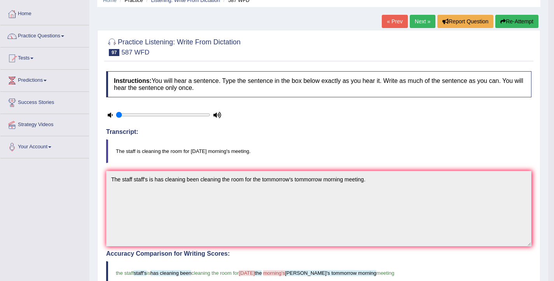
scroll to position [32, 0]
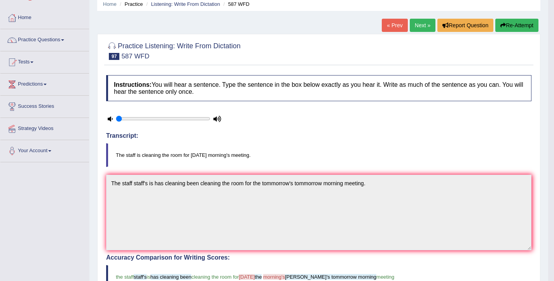
click at [412, 24] on link "Next »" at bounding box center [423, 25] width 26 height 13
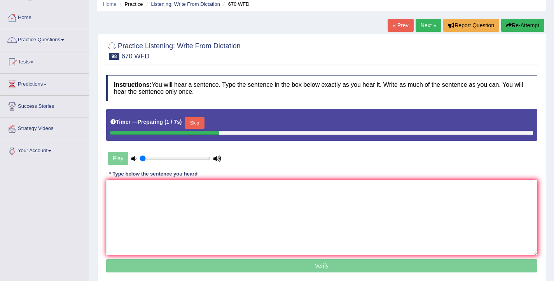
scroll to position [53, 0]
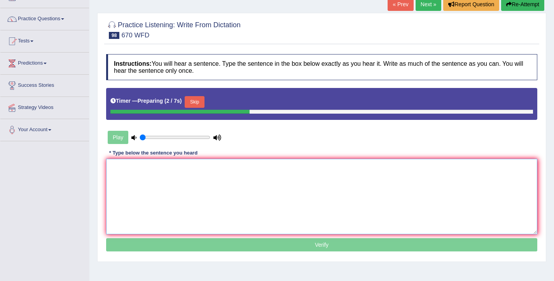
click at [240, 184] on textarea at bounding box center [321, 196] width 431 height 75
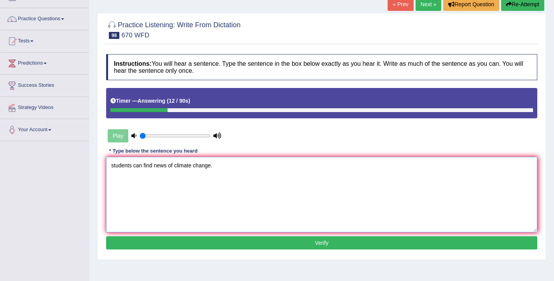
click at [113, 168] on textarea "students can find news of climate change." at bounding box center [321, 194] width 431 height 75
click at [156, 167] on textarea "Students can find news of climate change." at bounding box center [321, 194] width 431 height 75
type textarea "Students can find the news of climate change."
click at [232, 247] on button "Verify" at bounding box center [321, 242] width 431 height 13
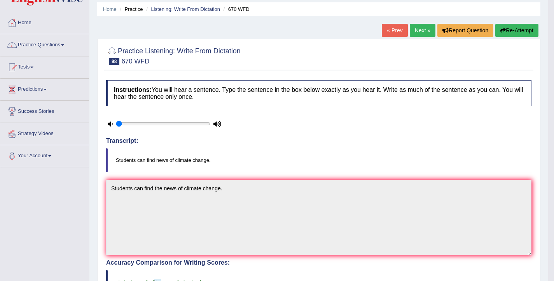
scroll to position [14, 0]
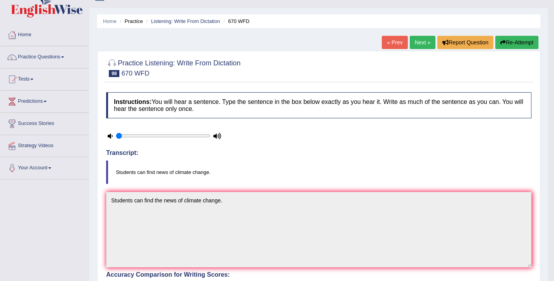
click at [417, 45] on link "Next »" at bounding box center [423, 42] width 26 height 13
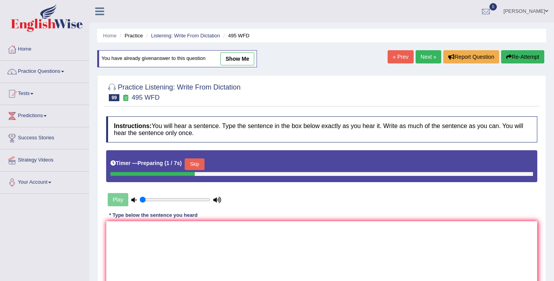
scroll to position [13, 0]
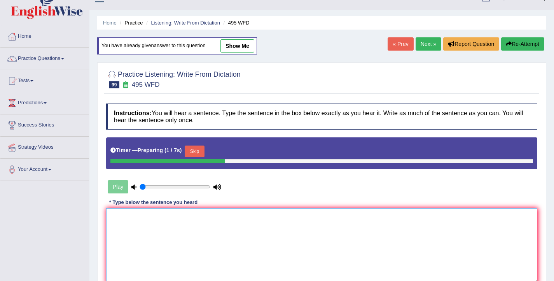
click at [194, 231] on textarea at bounding box center [321, 245] width 431 height 75
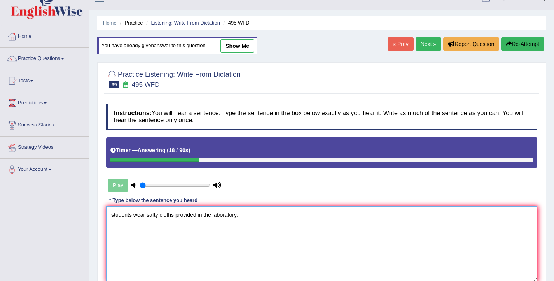
click at [114, 217] on textarea "students wear safty cloths provided in the laboratory." at bounding box center [321, 243] width 431 height 75
click at [133, 217] on textarea "Students wear safty cloths provided in the laboratory." at bounding box center [321, 243] width 431 height 75
click at [168, 217] on textarea "Students must wear safty cloths provided in the laboratory." at bounding box center [321, 243] width 431 height 75
click at [191, 217] on textarea "Students must wear safety cloths provided in the laboratory." at bounding box center [321, 243] width 431 height 75
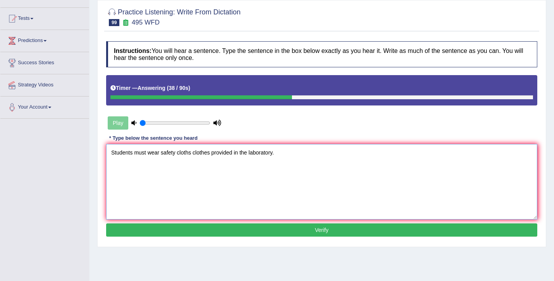
scroll to position [75, 0]
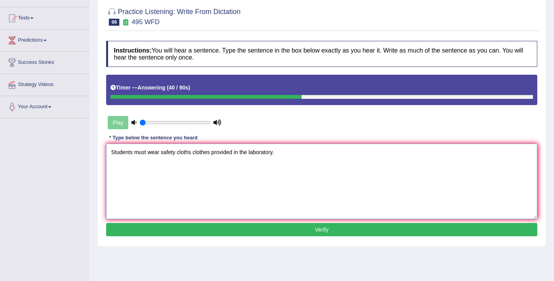
type textarea "Students must wear safety cloths clothes provided in the laboratory."
click at [230, 232] on button "Verify" at bounding box center [321, 229] width 431 height 13
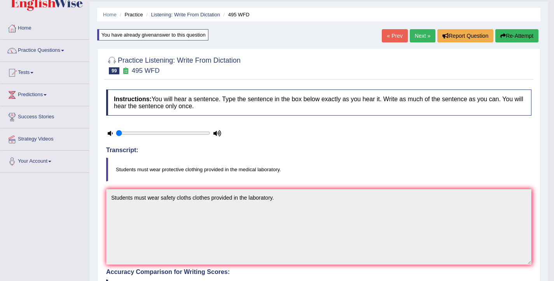
scroll to position [0, 0]
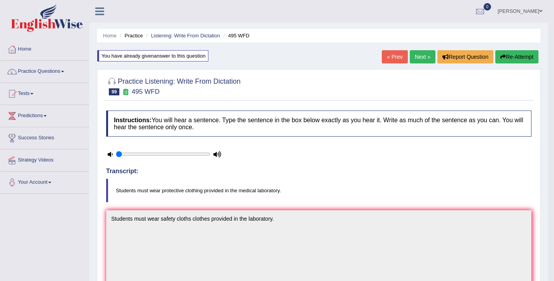
click at [513, 58] on button "Re-Attempt" at bounding box center [517, 56] width 43 height 13
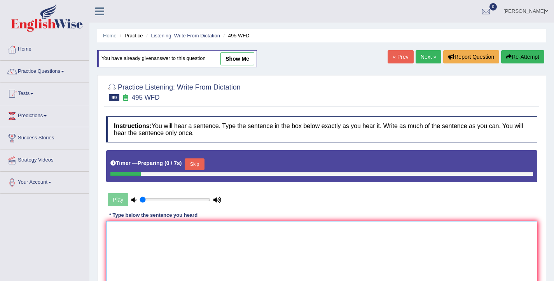
click at [210, 254] on textarea at bounding box center [321, 258] width 431 height 75
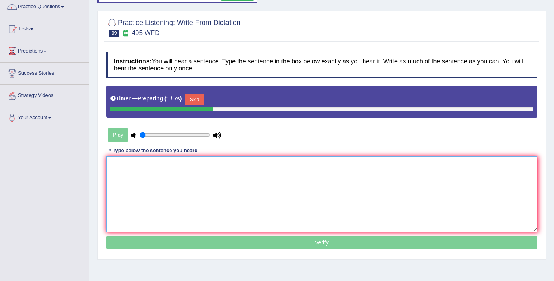
scroll to position [103, 0]
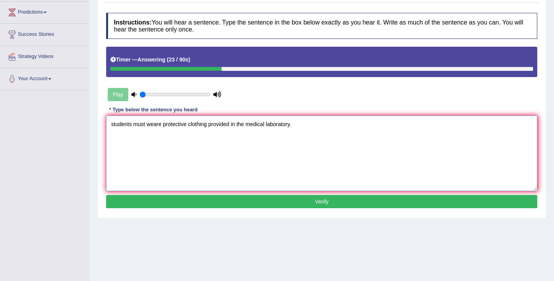
click at [113, 124] on textarea "students must weare protective clothing provided in the medical laboratory." at bounding box center [321, 153] width 431 height 75
click at [162, 126] on textarea "Students must weare protective clothing provided in the medical laboratory." at bounding box center [321, 153] width 431 height 75
type textarea "Students must wear the a protective clothing provided in the medical laboratory."
click at [246, 200] on button "Verify" at bounding box center [321, 201] width 431 height 13
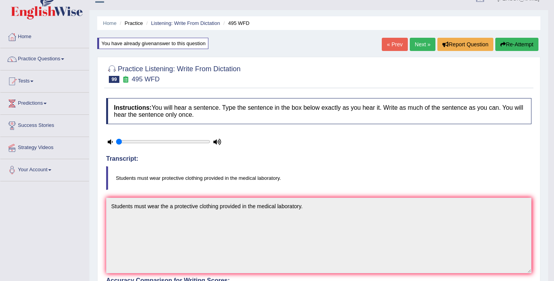
scroll to position [9, 0]
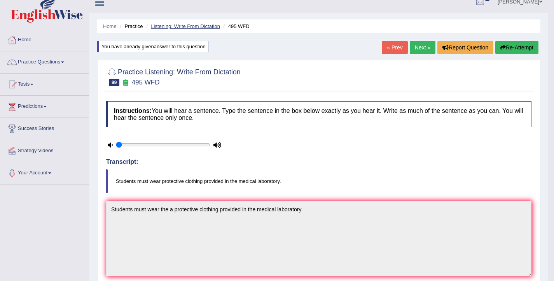
click at [194, 27] on link "Listening: Write From Dictation" at bounding box center [185, 26] width 69 height 6
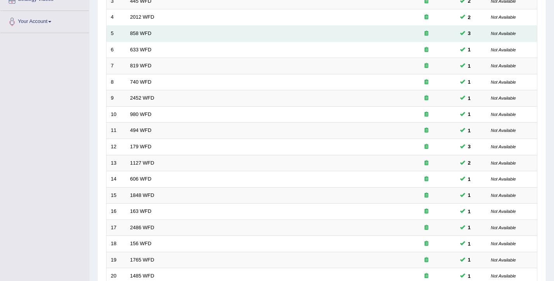
scroll to position [234, 0]
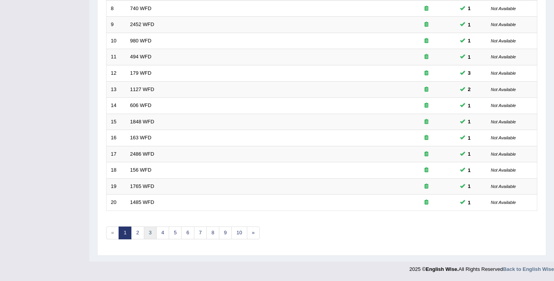
click at [146, 236] on link "3" at bounding box center [150, 232] width 13 height 13
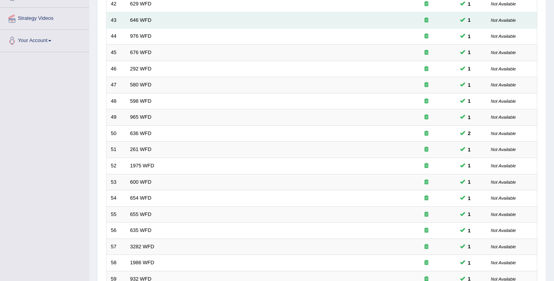
scroll to position [234, 0]
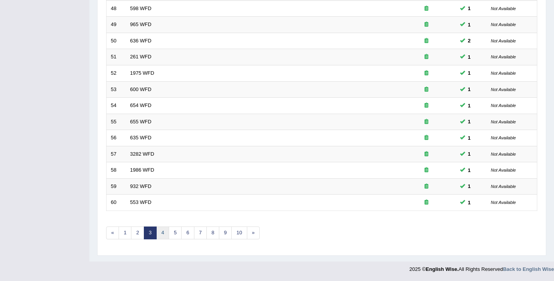
click at [162, 228] on link "4" at bounding box center [162, 232] width 13 height 13
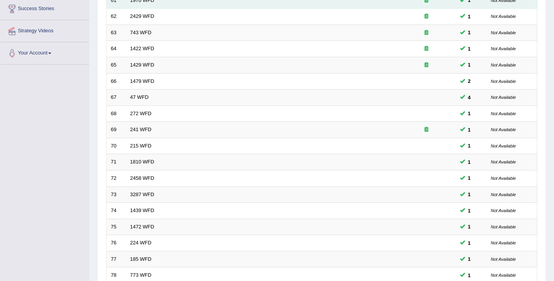
scroll to position [234, 0]
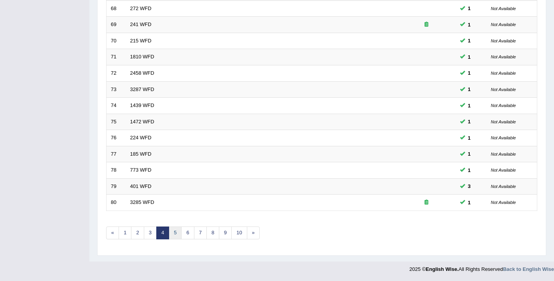
click at [177, 233] on link "5" at bounding box center [175, 232] width 13 height 13
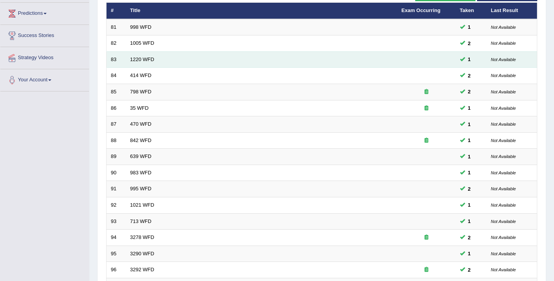
scroll to position [234, 0]
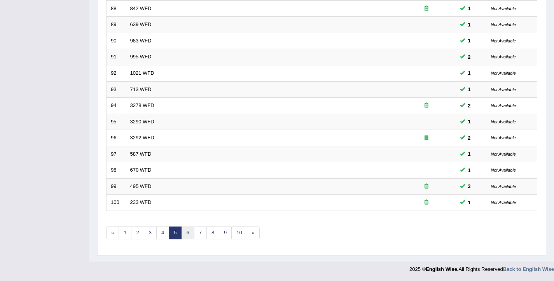
click at [189, 238] on link "6" at bounding box center [187, 232] width 13 height 13
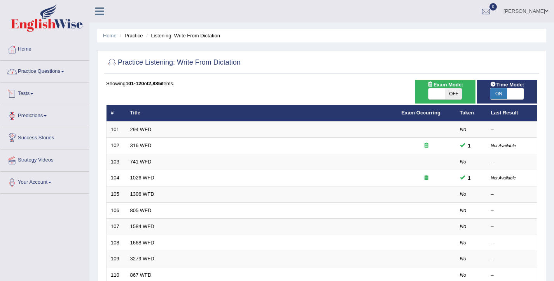
click at [35, 72] on link "Practice Questions" at bounding box center [44, 70] width 89 height 19
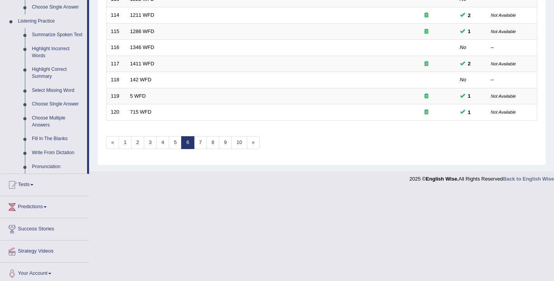
scroll to position [336, 0]
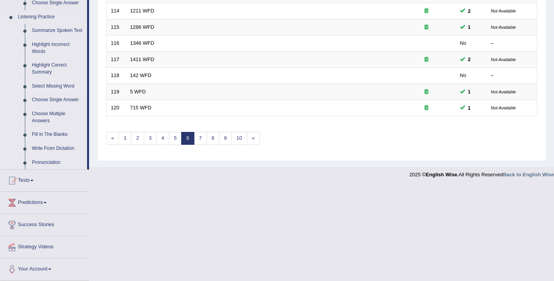
click at [50, 86] on link "Select Missing Word" at bounding box center [57, 86] width 59 height 14
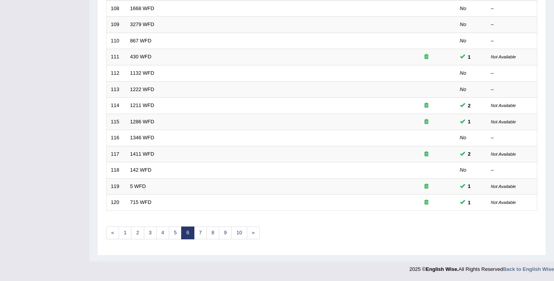
scroll to position [109, 0]
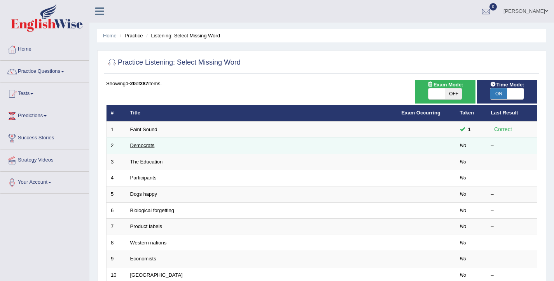
click at [146, 144] on link "Democrats" at bounding box center [142, 145] width 25 height 6
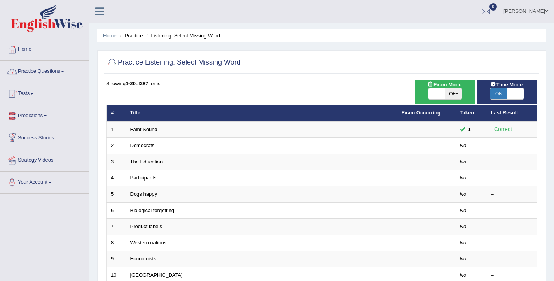
click at [33, 71] on link "Practice Questions" at bounding box center [44, 70] width 89 height 19
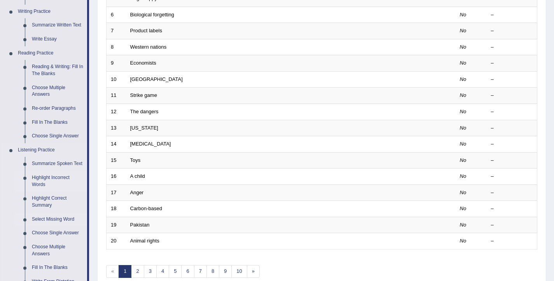
scroll to position [196, 0]
click at [62, 185] on link "Highlight Incorrect Words" at bounding box center [57, 180] width 59 height 21
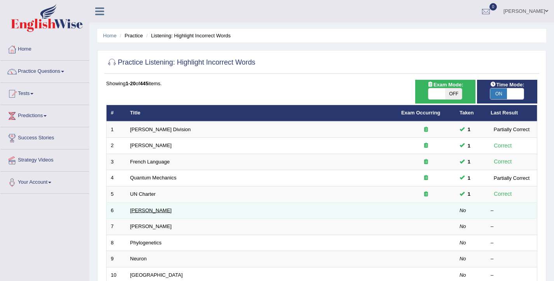
click at [133, 210] on link "[PERSON_NAME]" at bounding box center [151, 210] width 42 height 6
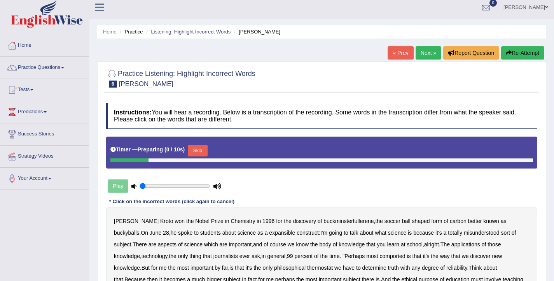
scroll to position [132, 0]
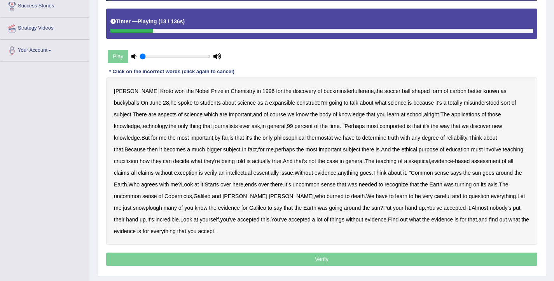
click at [269, 104] on b "expansible" at bounding box center [282, 103] width 26 height 6
click at [380, 128] on b "comported" at bounding box center [393, 126] width 26 height 6
click at [307, 137] on b "thermostat" at bounding box center [320, 138] width 26 height 6
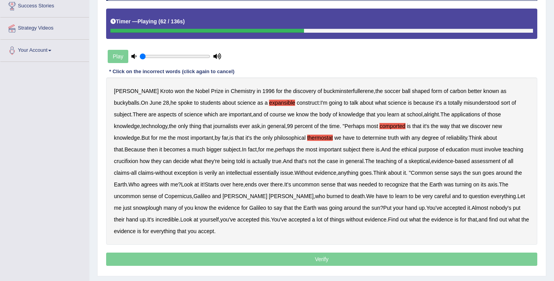
click at [138, 158] on b "crucifixion" at bounding box center [126, 161] width 24 height 6
click at [205, 175] on b "verily" at bounding box center [211, 173] width 13 height 6
click at [254, 175] on b "essentially" at bounding box center [266, 173] width 25 height 6
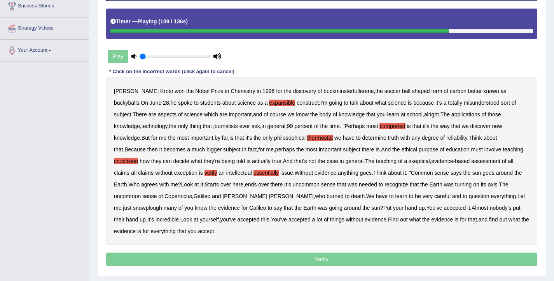
click at [162, 205] on b "snowplough" at bounding box center [147, 208] width 29 height 6
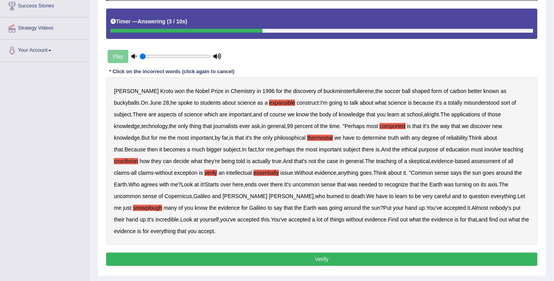
click at [359, 260] on button "Verify" at bounding box center [321, 258] width 431 height 13
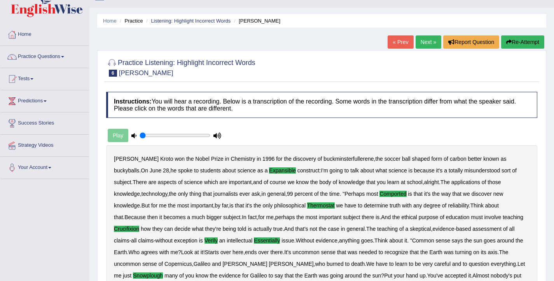
scroll to position [0, 0]
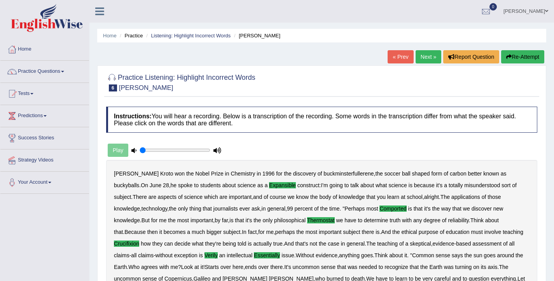
click at [424, 56] on link "Next »" at bounding box center [429, 56] width 26 height 13
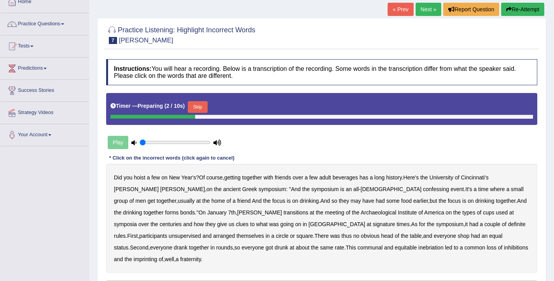
scroll to position [48, 0]
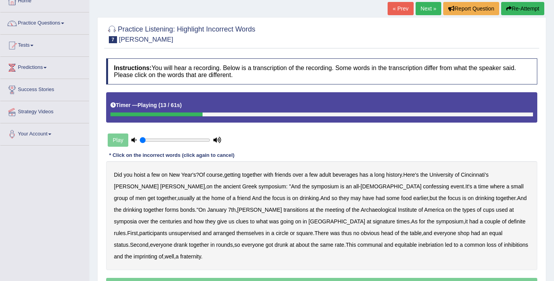
click at [423, 187] on b "confessing" at bounding box center [436, 186] width 26 height 6
click at [284, 211] on b "transitions" at bounding box center [296, 210] width 25 height 6
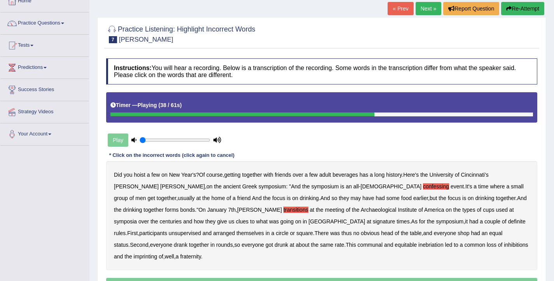
click at [373, 223] on b "signature" at bounding box center [384, 221] width 23 height 6
click at [201, 230] on b "unsupervised" at bounding box center [185, 233] width 32 height 6
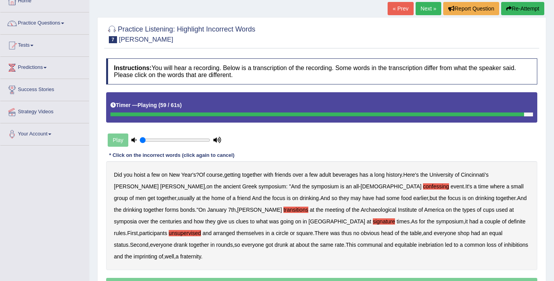
click at [158, 253] on b "imprinting" at bounding box center [146, 256] width 24 height 6
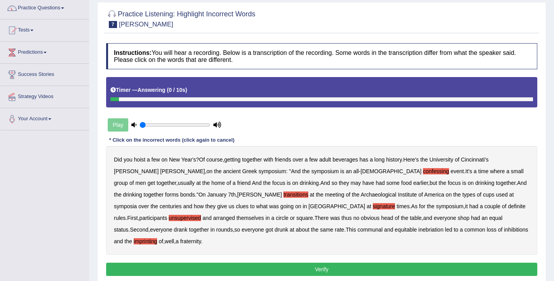
scroll to position [64, 0]
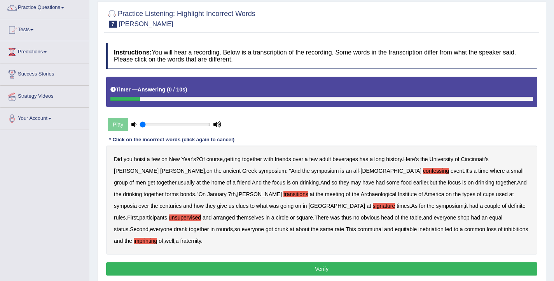
click at [350, 262] on button "Verify" at bounding box center [321, 268] width 431 height 13
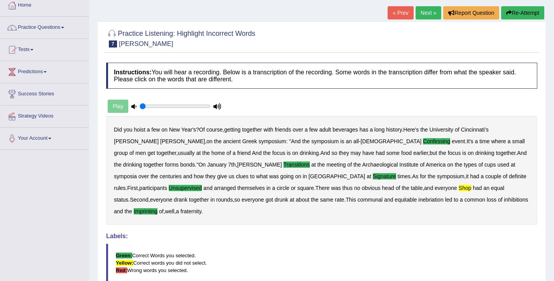
scroll to position [0, 0]
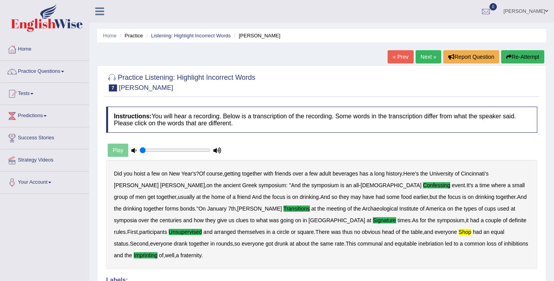
click at [423, 54] on link "Next »" at bounding box center [429, 56] width 26 height 13
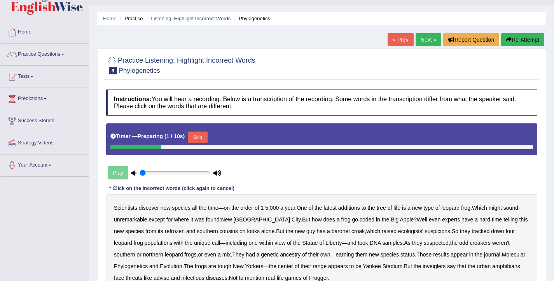
scroll to position [60, 0]
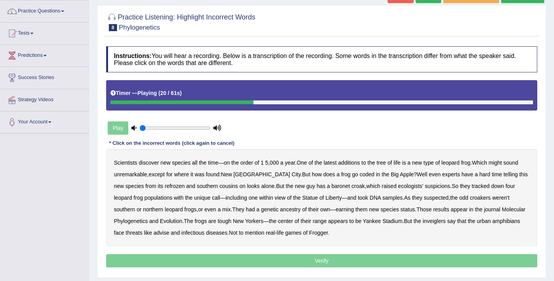
drag, startPoint x: 143, startPoint y: 187, endPoint x: 149, endPoint y: 187, distance: 6.6
click at [165, 187] on b "refrozen" at bounding box center [175, 186] width 20 height 6
click at [332, 188] on b "baronet" at bounding box center [341, 186] width 18 height 6
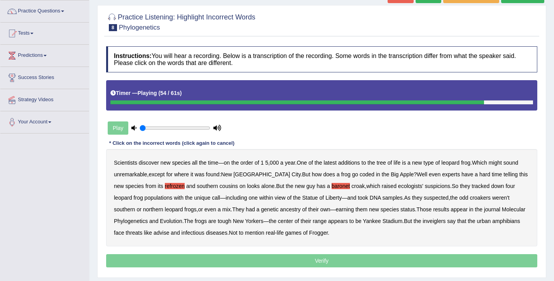
click at [443, 222] on b "inveiglers" at bounding box center [434, 221] width 23 height 6
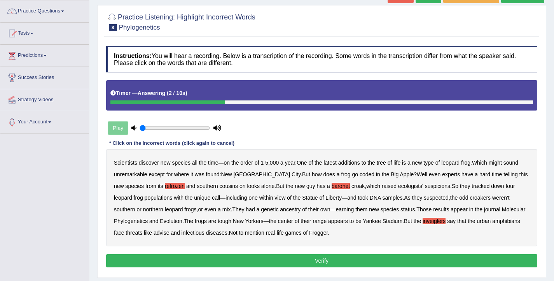
click at [199, 257] on button "Verify" at bounding box center [321, 260] width 431 height 13
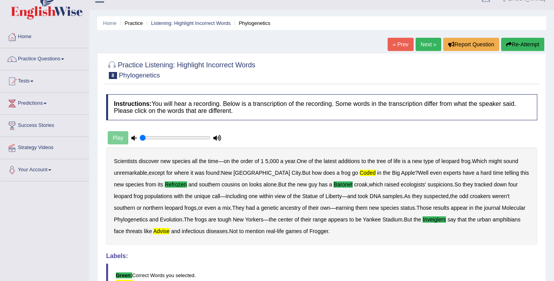
scroll to position [10, 0]
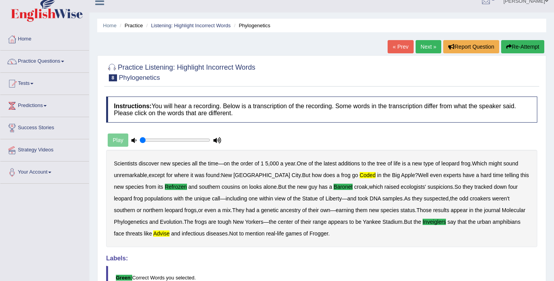
click at [426, 45] on link "Next »" at bounding box center [429, 46] width 26 height 13
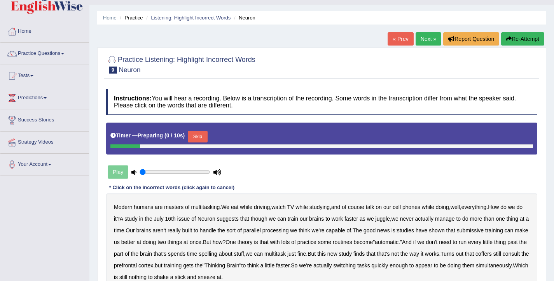
scroll to position [58, 0]
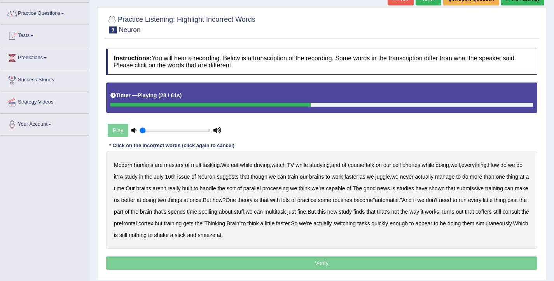
click at [484, 189] on b "submissive" at bounding box center [470, 188] width 27 height 6
click at [476, 215] on b "coffers" at bounding box center [484, 211] width 16 height 6
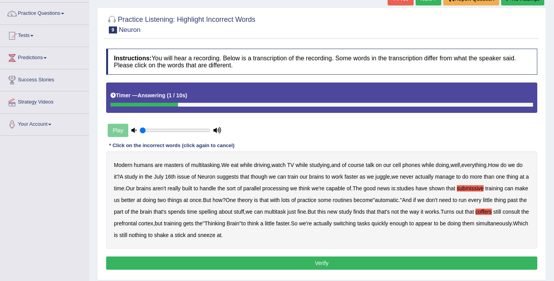
click at [247, 266] on button "Verify" at bounding box center [321, 262] width 431 height 13
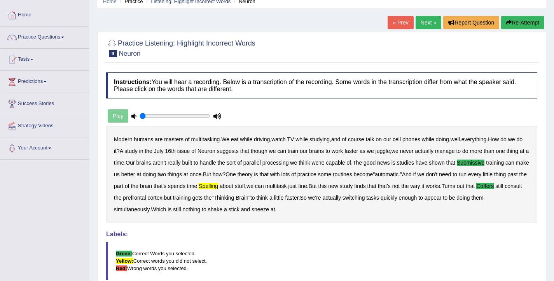
scroll to position [0, 0]
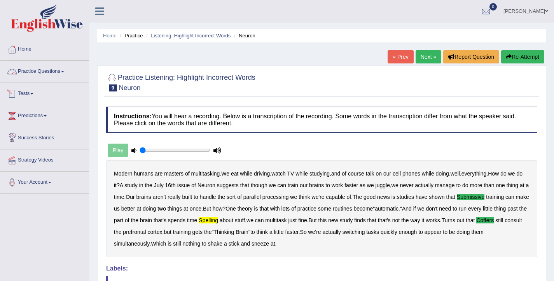
click at [36, 72] on link "Practice Questions" at bounding box center [44, 70] width 89 height 19
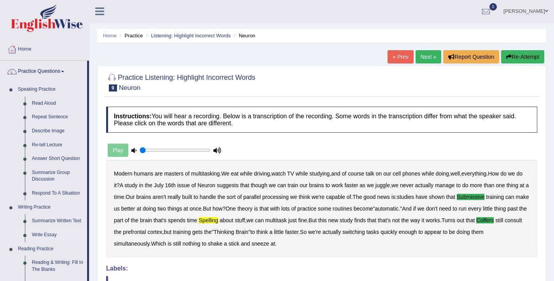
click at [51, 234] on link "Write Essay" at bounding box center [57, 235] width 59 height 14
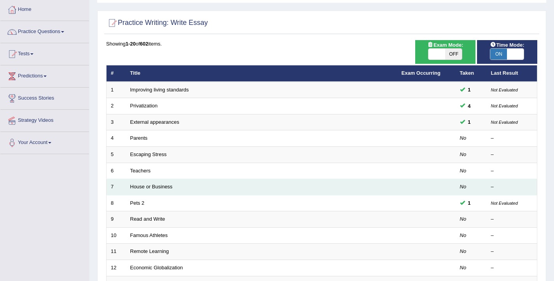
scroll to position [37, 0]
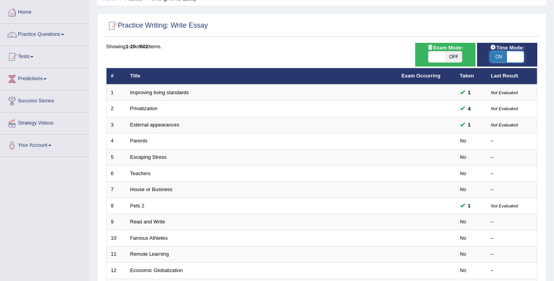
click at [515, 53] on span at bounding box center [515, 56] width 17 height 11
checkbox input "false"
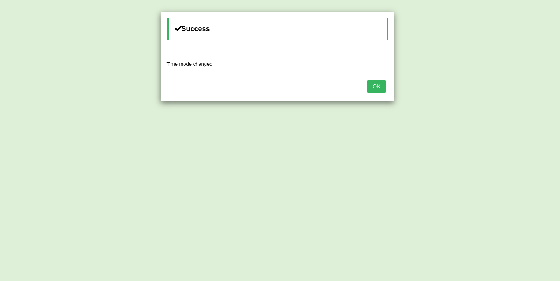
click at [378, 86] on button "OK" at bounding box center [377, 86] width 18 height 13
